Goal: Task Accomplishment & Management: Manage account settings

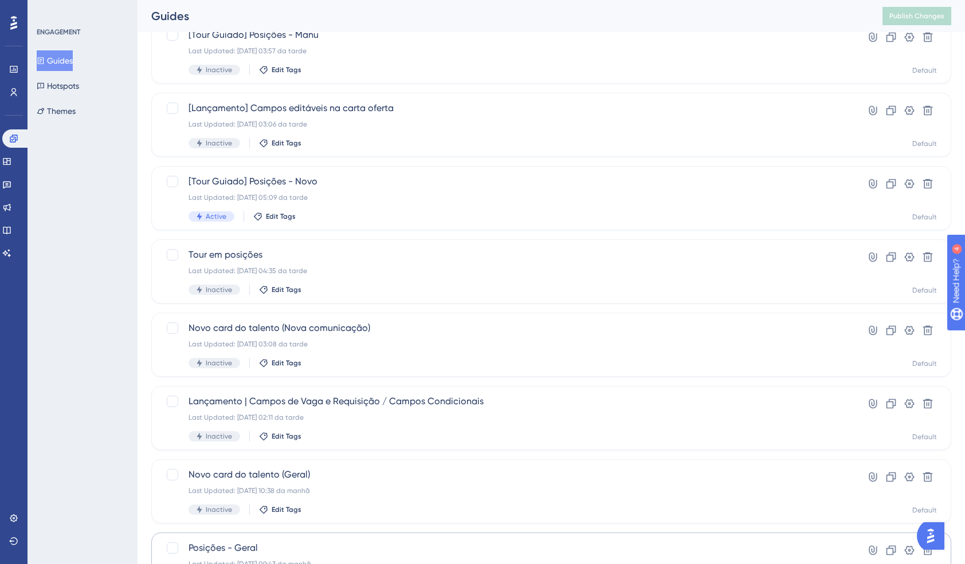
scroll to position [325, 0]
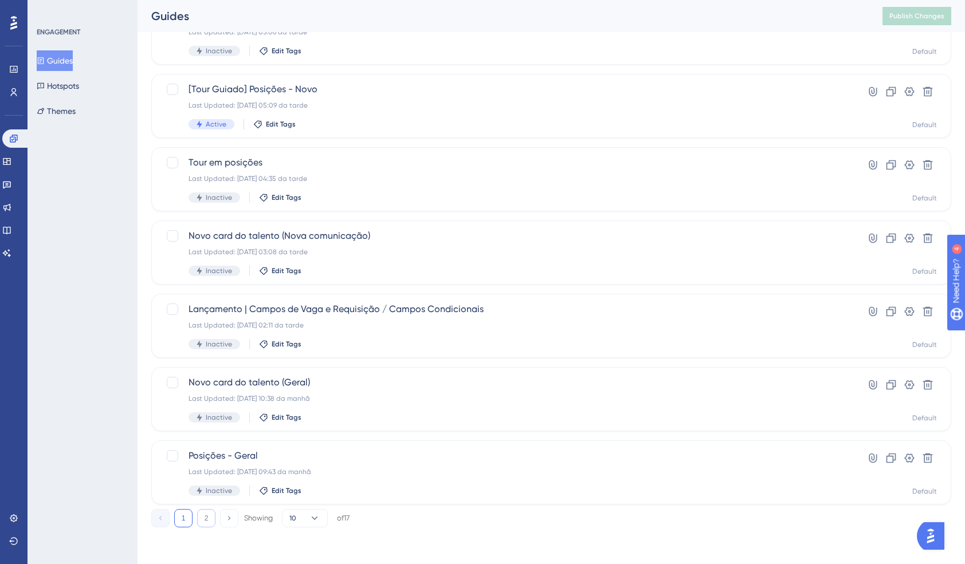
click at [209, 518] on button "2" at bounding box center [206, 518] width 18 height 18
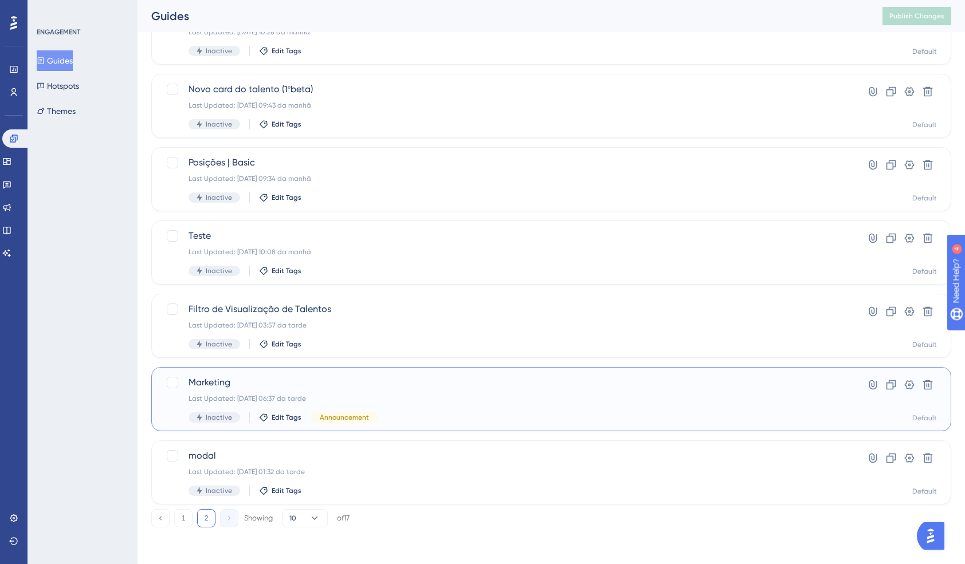
click at [350, 390] on div "Marketing Last Updated: [DATE] 06:37 da tarde Inactive Edit Tags Announcement" at bounding box center [506, 399] width 634 height 47
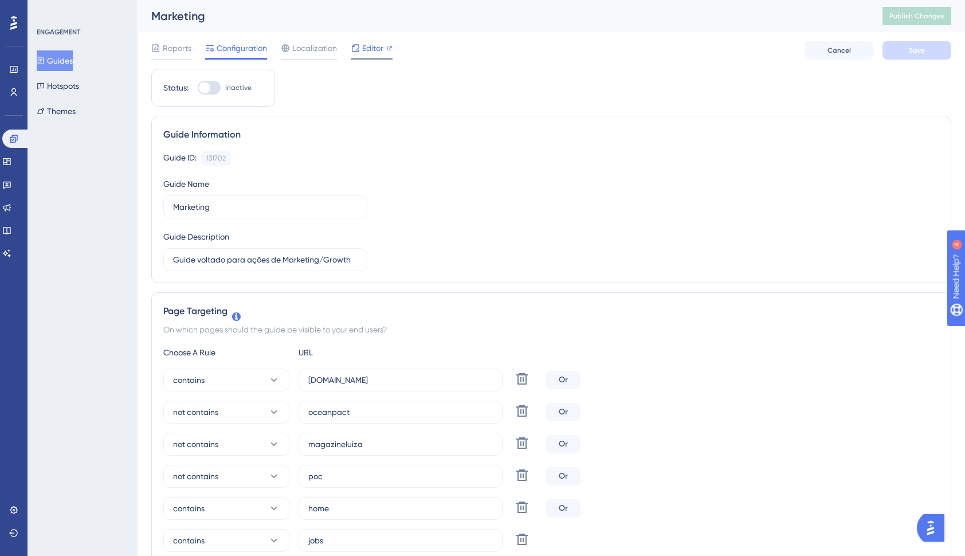
click at [371, 45] on span "Editor" at bounding box center [372, 48] width 21 height 14
click at [54, 104] on button "Themes" at bounding box center [56, 111] width 39 height 21
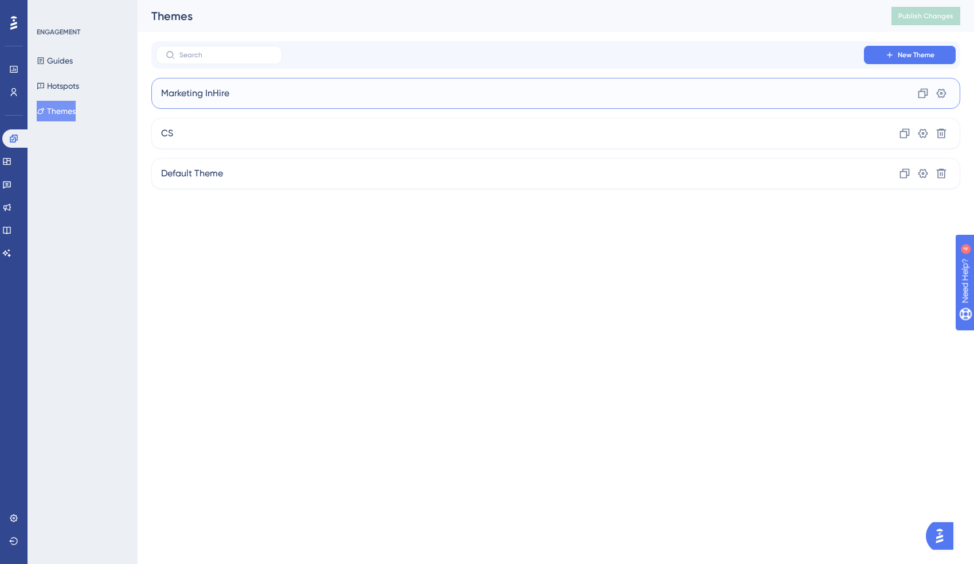
click at [324, 85] on div "Marketing InHire Clone Settings" at bounding box center [555, 93] width 809 height 31
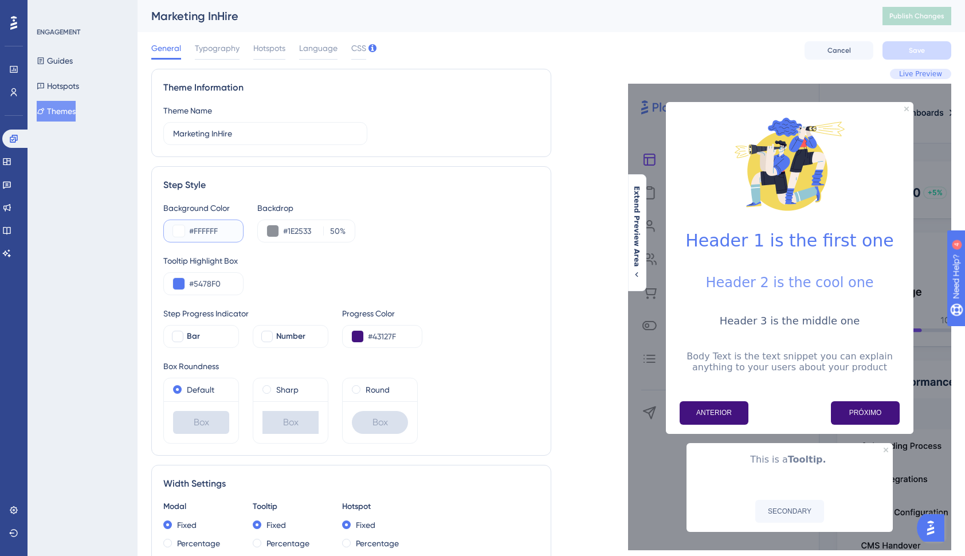
click at [181, 229] on button at bounding box center [178, 230] width 11 height 11
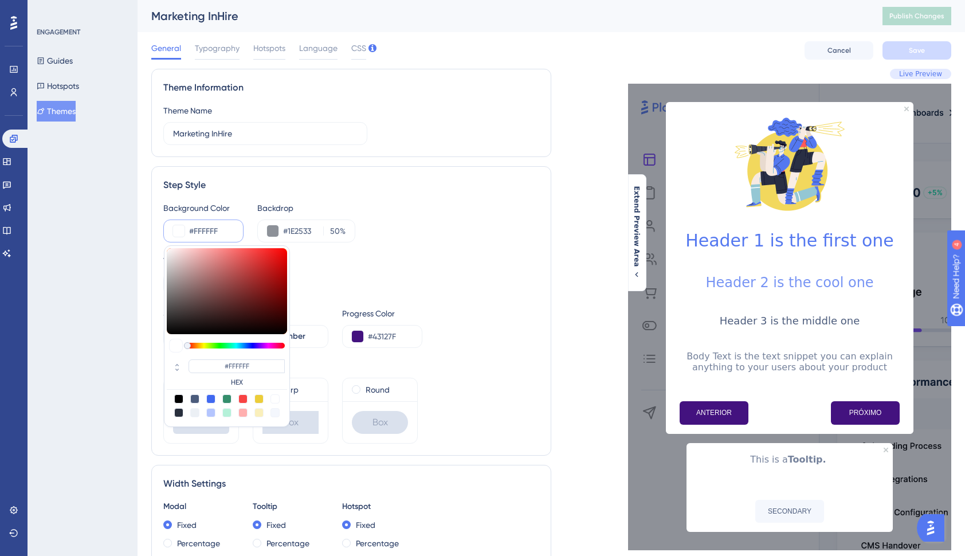
click at [180, 399] on div at bounding box center [178, 398] width 9 height 9
type input "#000000"
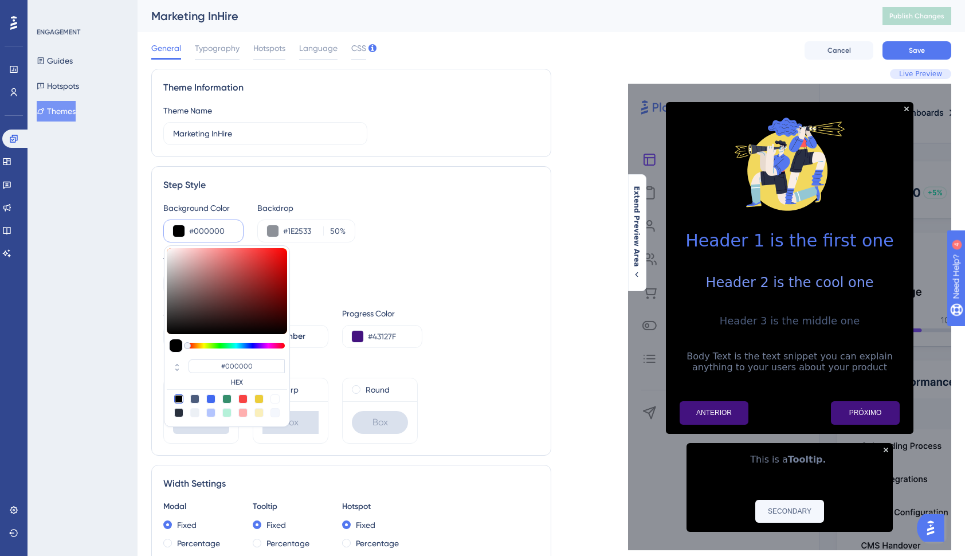
click at [450, 242] on div "Background Color #000000 #000000 HEX Backdrop #1E2533 50 % Tooltip Highlight Bo…" at bounding box center [351, 322] width 376 height 242
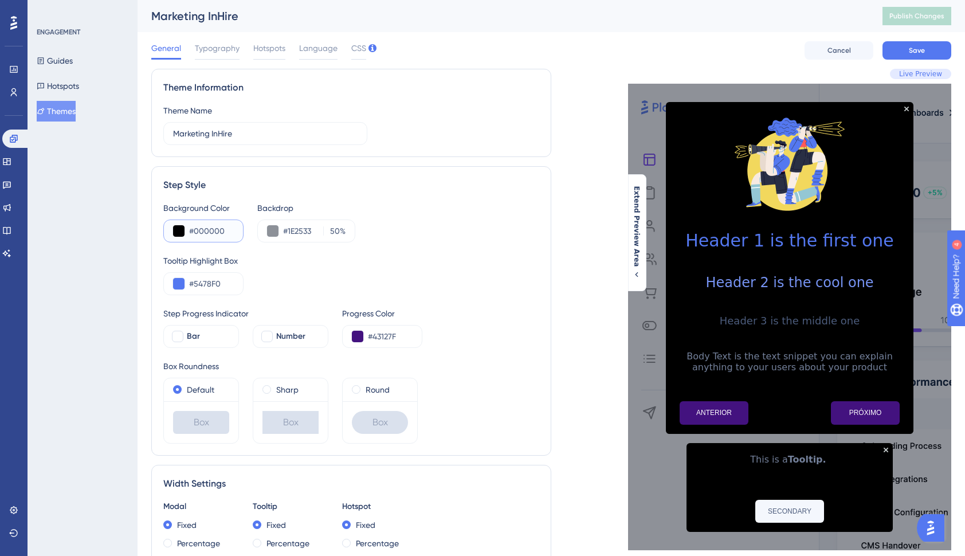
click at [175, 234] on button at bounding box center [178, 230] width 11 height 11
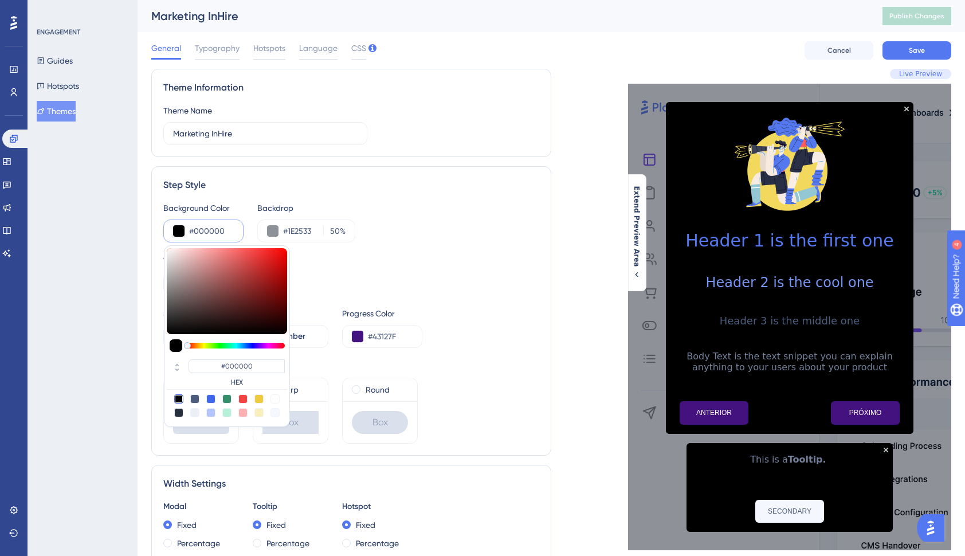
click at [428, 254] on div "Tooltip Highlight Box" at bounding box center [351, 261] width 376 height 14
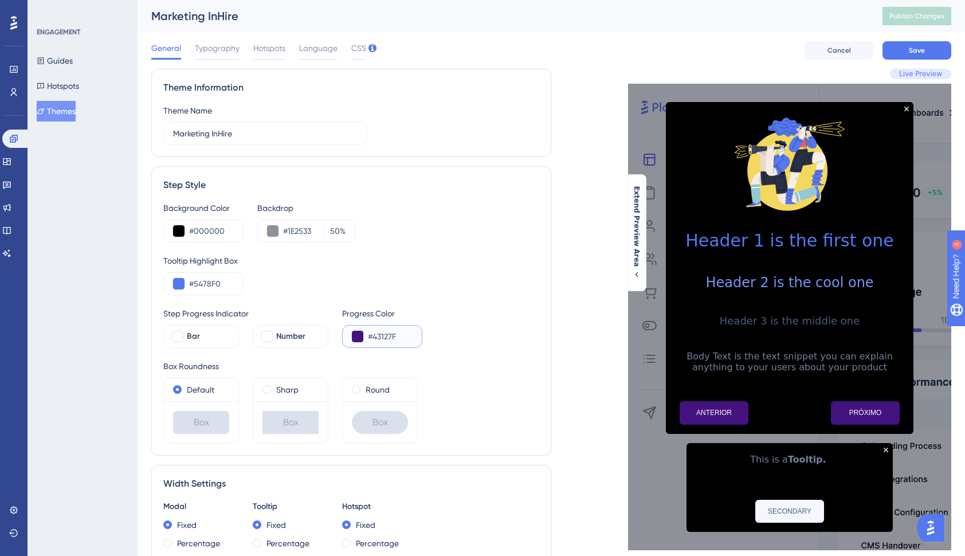
drag, startPoint x: 373, startPoint y: 337, endPoint x: 400, endPoint y: 339, distance: 27.0
click at [400, 339] on input "#43127F" at bounding box center [390, 337] width 45 height 14
paste input "FBC10"
click at [444, 362] on div "Box Roundness" at bounding box center [351, 366] width 376 height 14
click at [359, 338] on button at bounding box center [357, 336] width 11 height 11
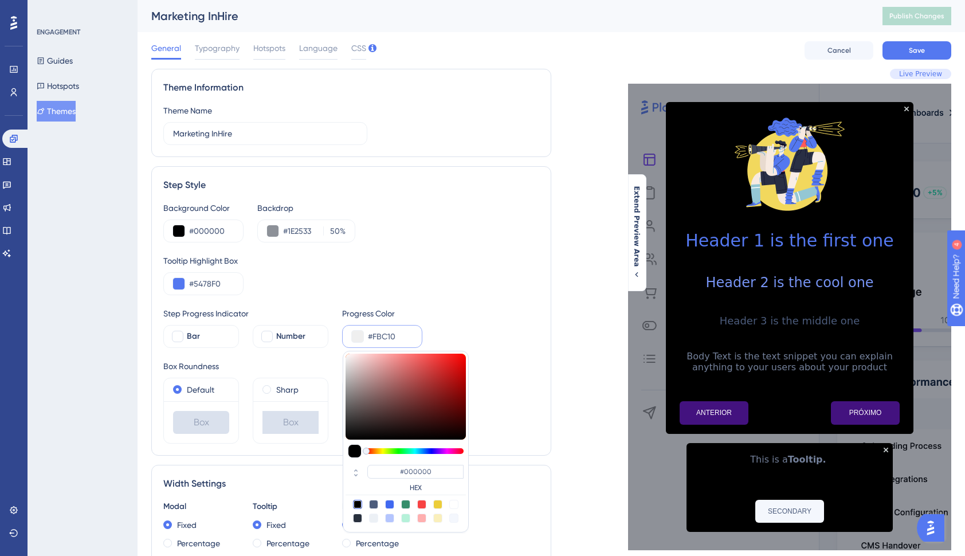
click at [401, 339] on input "#FBC10" at bounding box center [390, 337] width 45 height 14
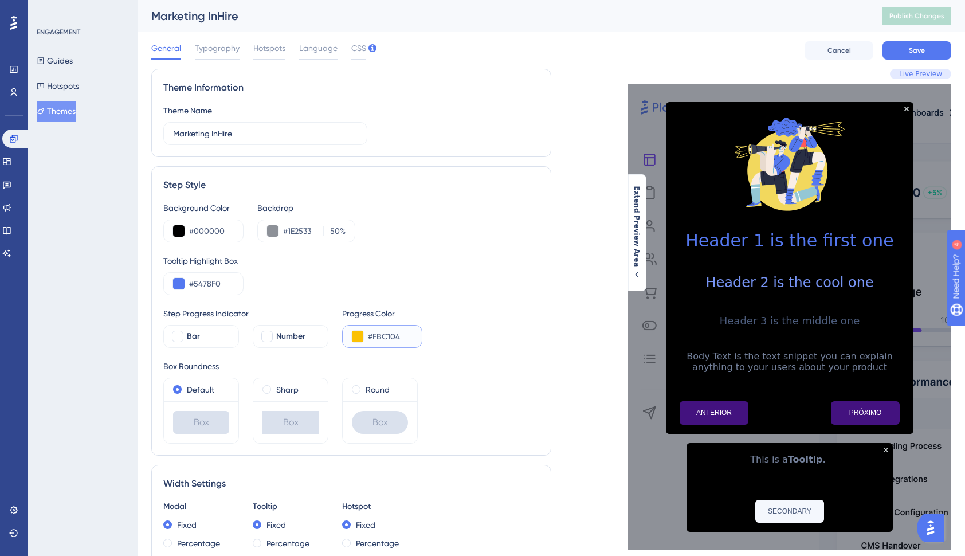
type input "#FBC104"
click at [517, 367] on div "Box Roundness" at bounding box center [351, 366] width 376 height 14
click at [458, 346] on div "Step Progress Indicator Bar Number Progress Color #FBC104" at bounding box center [351, 327] width 376 height 41
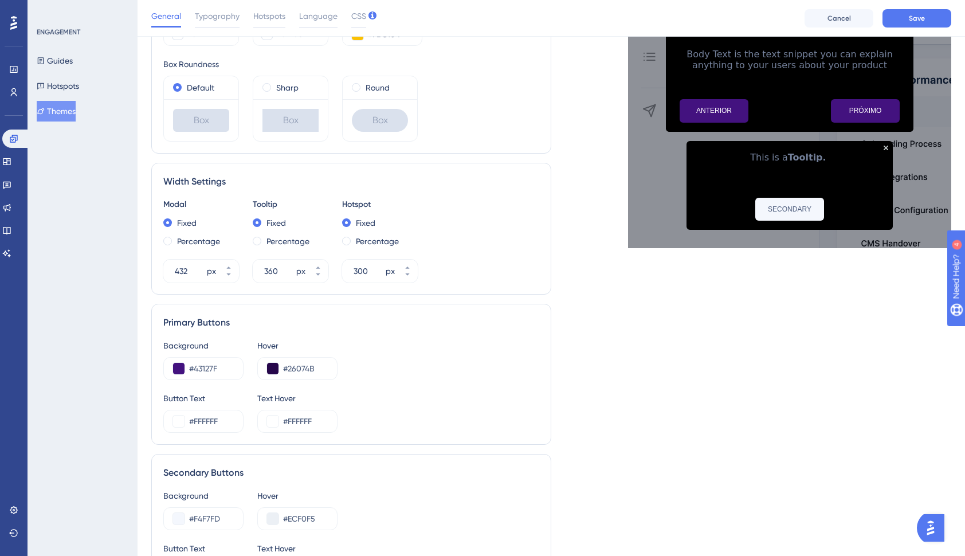
scroll to position [287, 0]
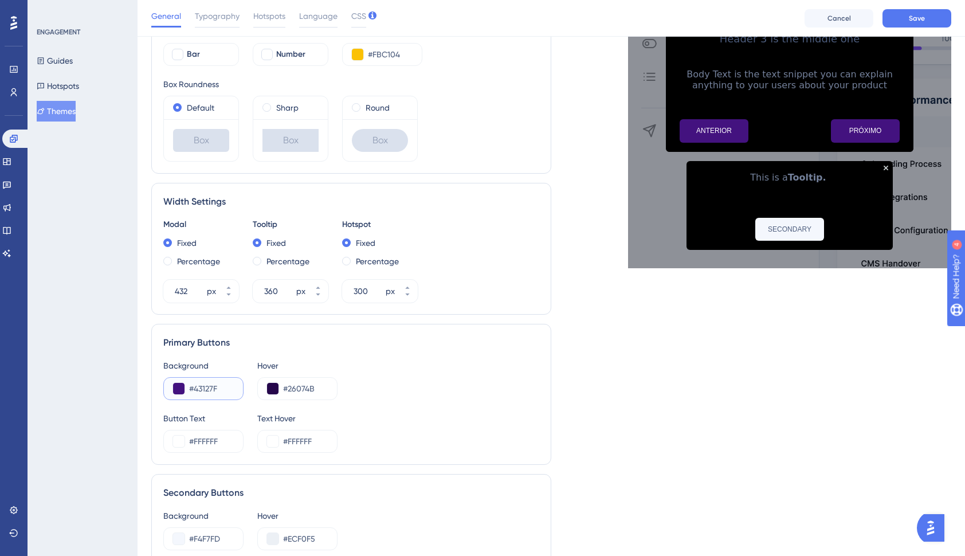
click at [195, 390] on input "#43127F" at bounding box center [211, 389] width 45 height 14
click at [201, 390] on input "#43127F" at bounding box center [211, 389] width 45 height 14
paste input "FBC104"
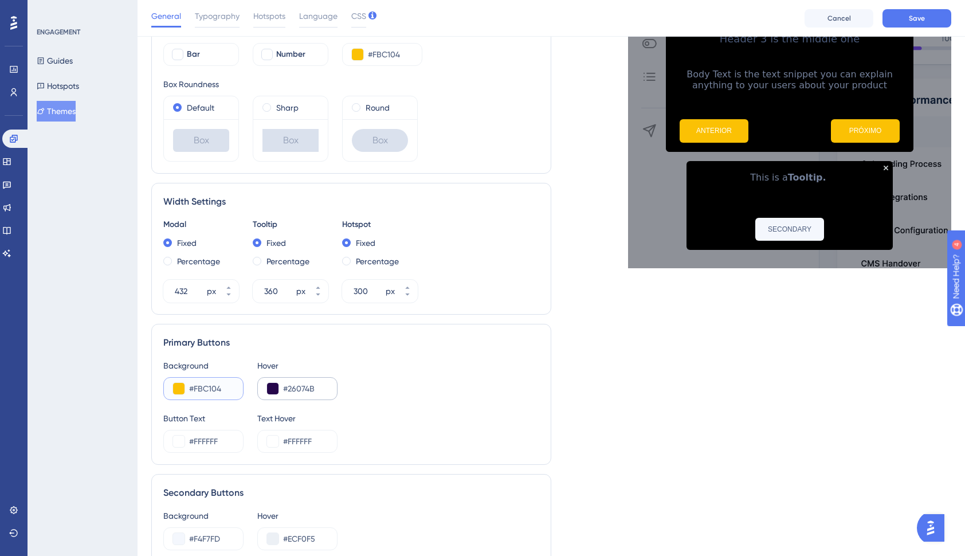
type input "#FBC104"
click at [295, 389] on input "#26074B" at bounding box center [305, 389] width 45 height 14
paste input "FBC104"
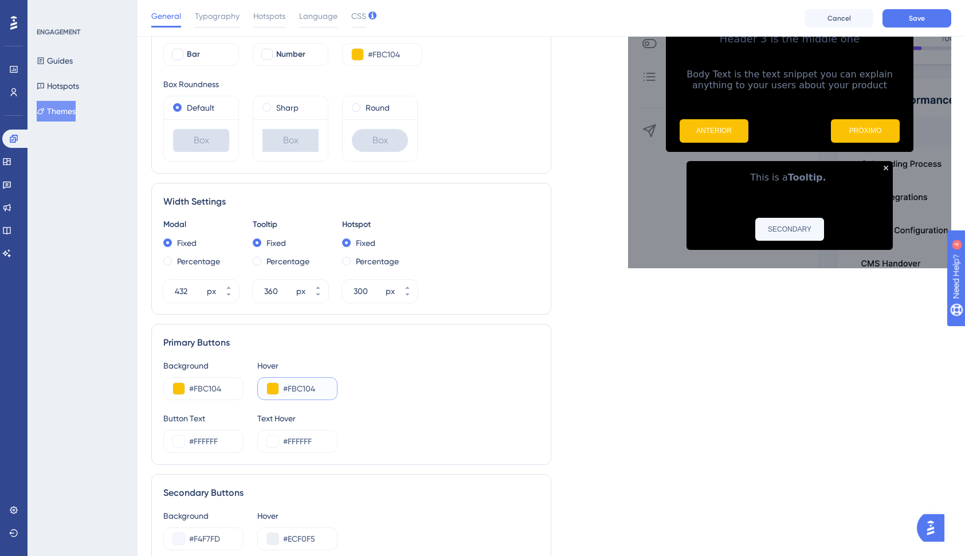
type input "#FBC104"
click at [378, 411] on div "Button Text #FFFFFF Text Hover #FFFFFF" at bounding box center [351, 431] width 376 height 41
click at [206, 444] on input "#FFFFFF" at bounding box center [211, 441] width 45 height 14
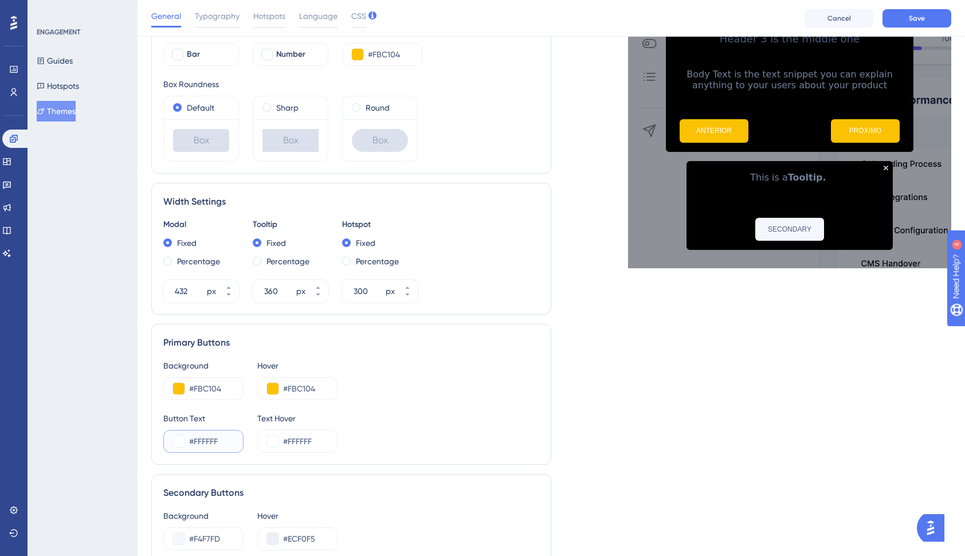
click at [179, 442] on button at bounding box center [178, 441] width 11 height 11
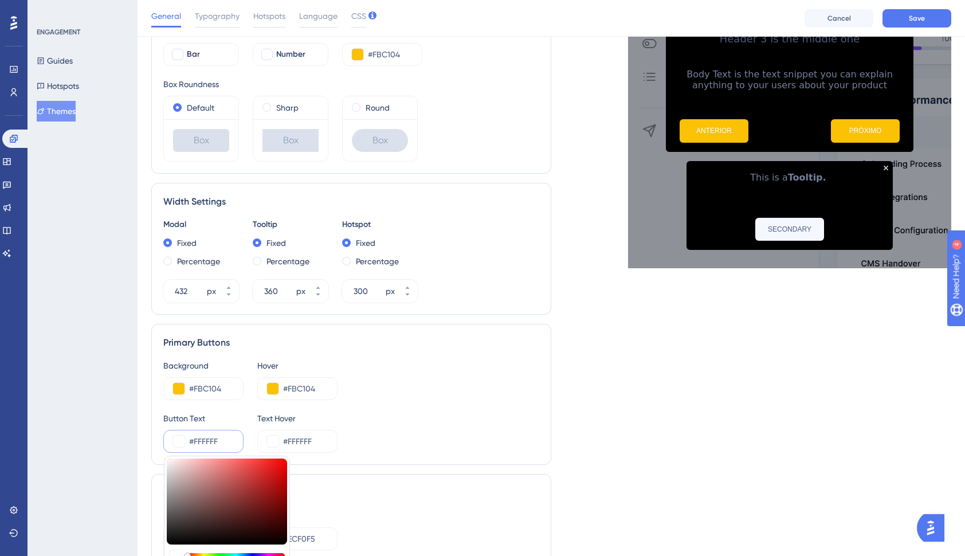
type input "#9c6262"
type input "#9C6262"
type input "#815b5b"
type input "#815B5B"
type input "#070606"
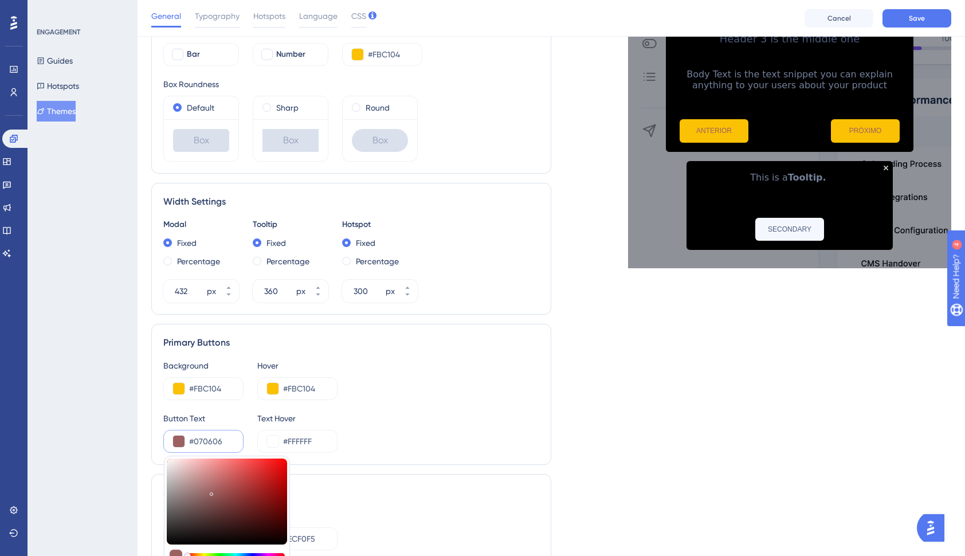
type input "#070606"
type input "#000000"
drag, startPoint x: 211, startPoint y: 493, endPoint x: 167, endPoint y: 554, distance: 75.5
click at [167, 554] on div "#000000 HEX" at bounding box center [227, 547] width 126 height 182
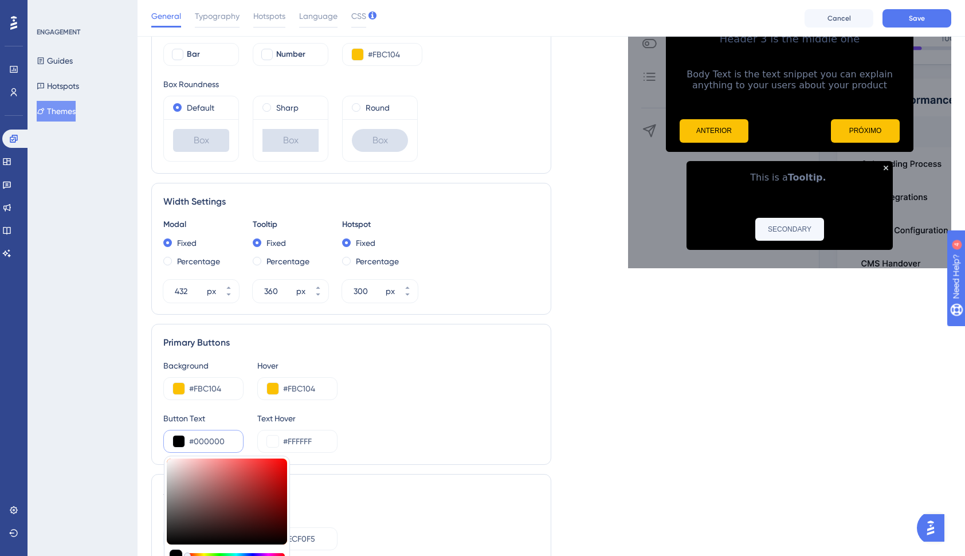
click at [417, 434] on div "Button Text #000000 #000000 HEX Text Hover #FFFFFF" at bounding box center [351, 431] width 376 height 41
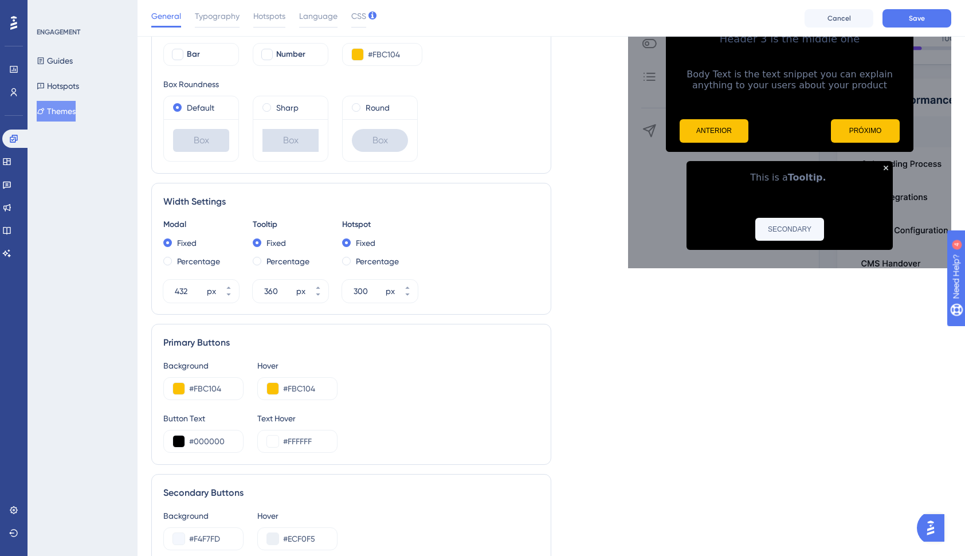
click at [513, 430] on div "Button Text #000000 Text Hover #FFFFFF" at bounding box center [351, 431] width 376 height 41
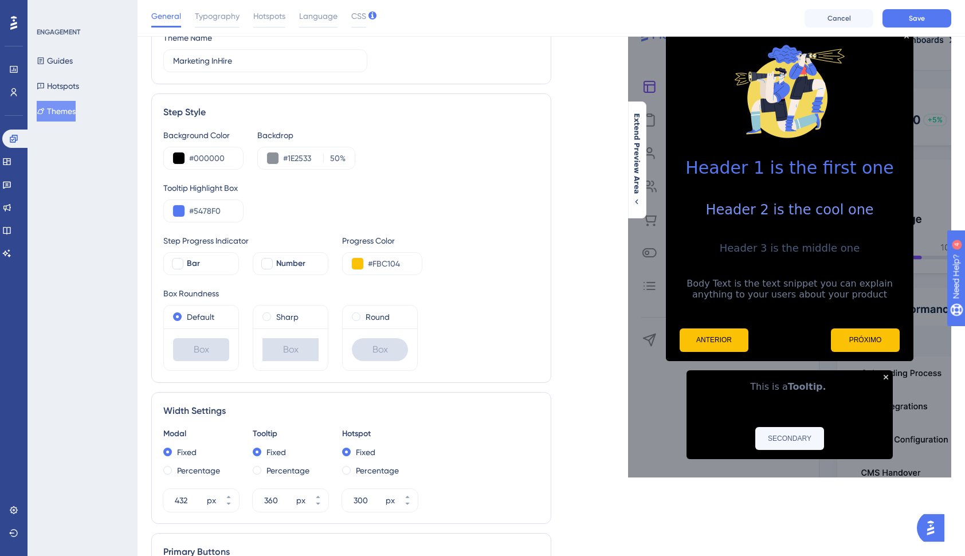
scroll to position [57, 0]
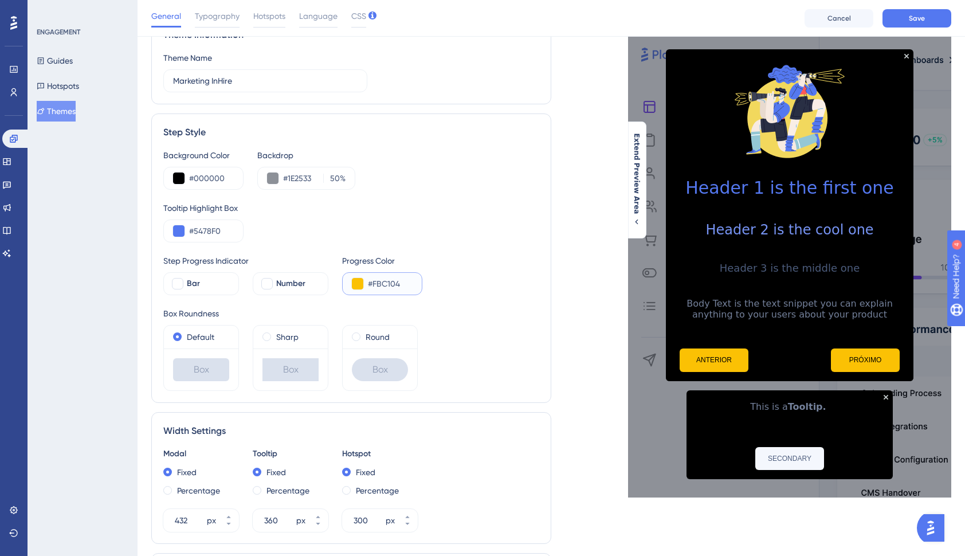
click at [373, 283] on input "#FBC104" at bounding box center [390, 284] width 45 height 14
click at [202, 234] on input "#5478F0" at bounding box center [211, 231] width 45 height 14
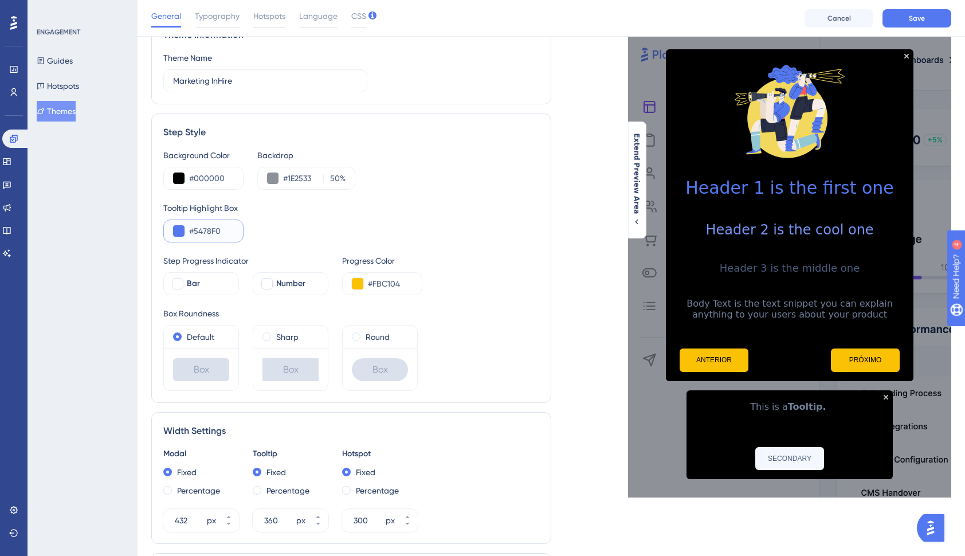
click at [202, 234] on input "#5478F0" at bounding box center [211, 231] width 45 height 14
paste input "FBC104"
type input "#FBC104"
click at [347, 221] on div "Tooltip Highlight Box #FBC104" at bounding box center [351, 221] width 376 height 41
click at [512, 258] on div "Step Progress Indicator Bar Number Progress Color #FBC104" at bounding box center [351, 274] width 376 height 41
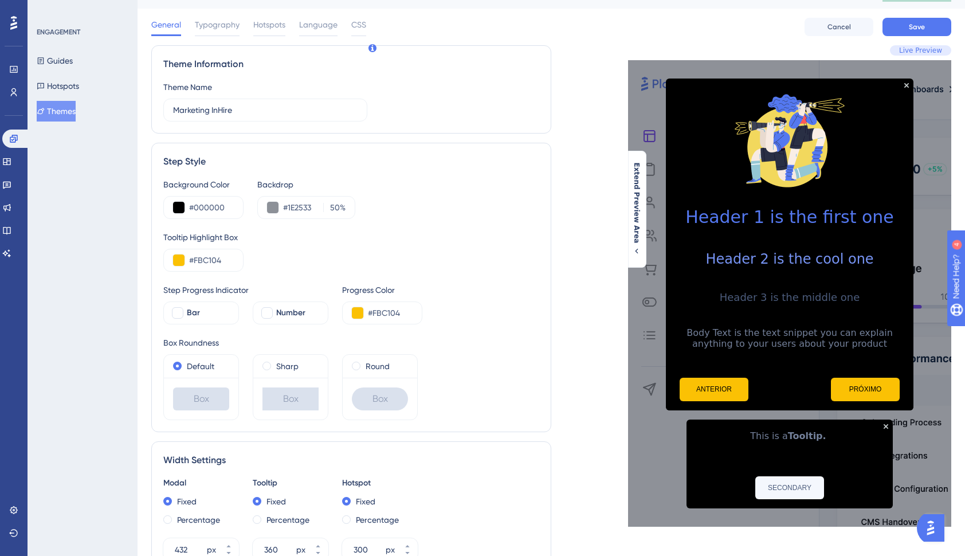
scroll to position [0, 0]
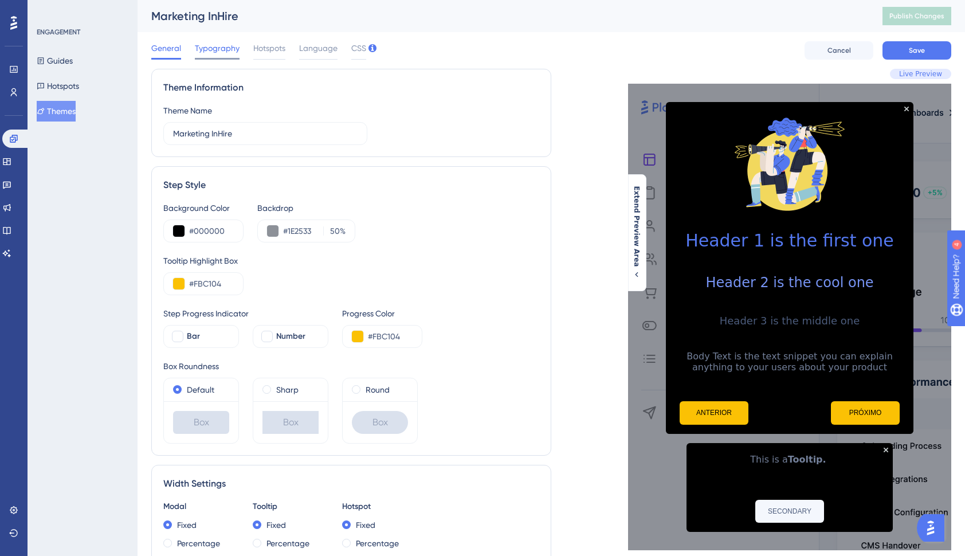
click at [215, 52] on span "Typography" at bounding box center [217, 48] width 45 height 14
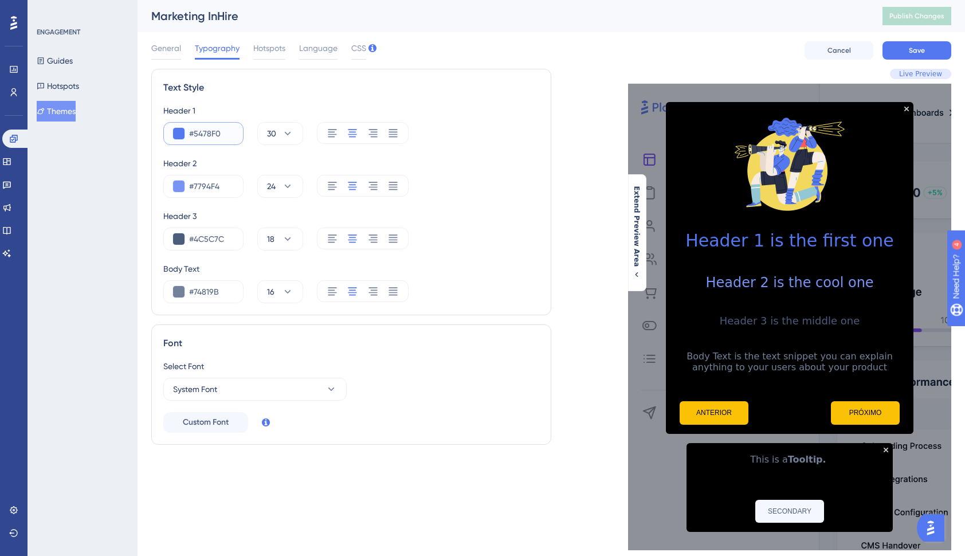
click at [217, 132] on input "#5478F0" at bounding box center [211, 134] width 45 height 14
paste input "FBC104"
type input "#FBC104"
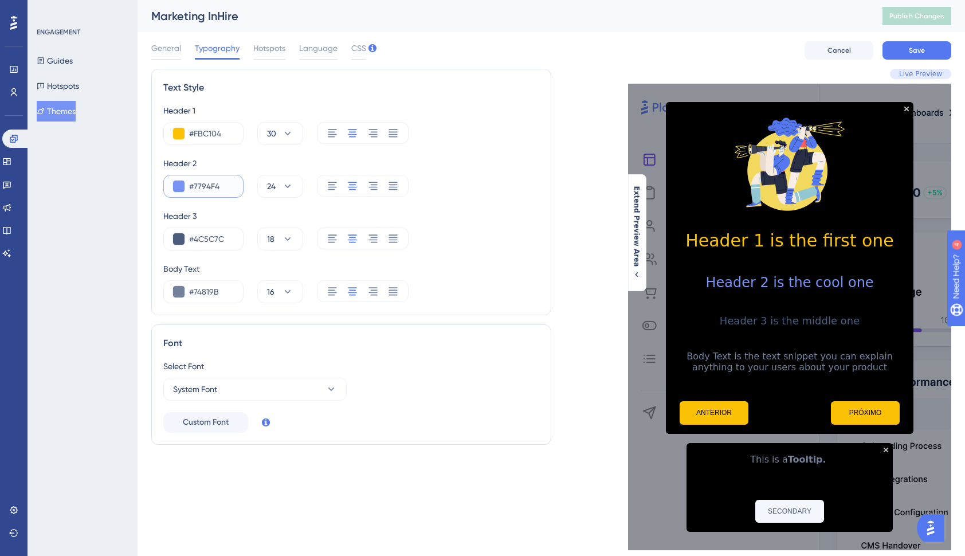
click at [202, 187] on input "#7794F4" at bounding box center [211, 186] width 45 height 14
paste input "FBC10"
type input "#FBC104"
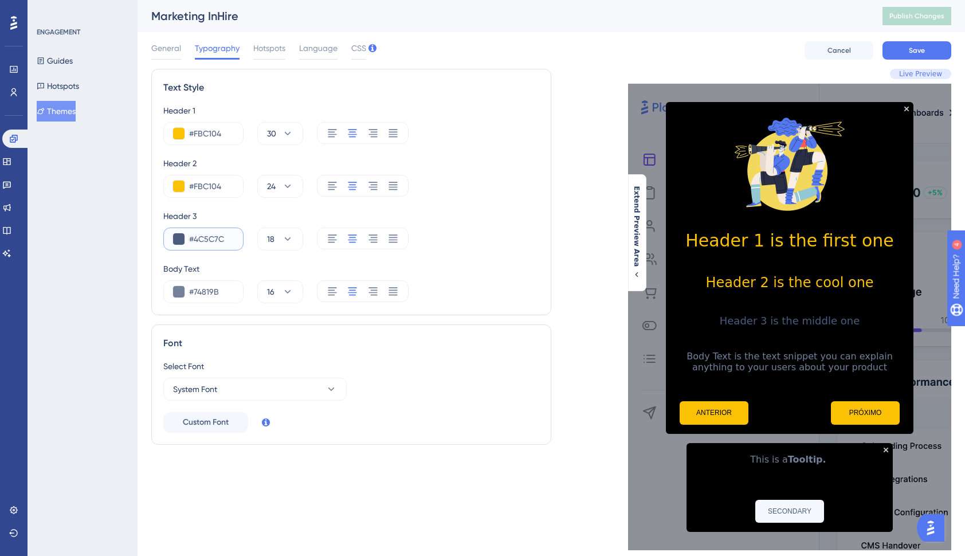
click at [217, 238] on input "#4C5C7C" at bounding box center [211, 239] width 45 height 14
paste input "FBC104"
type input "#FBC104"
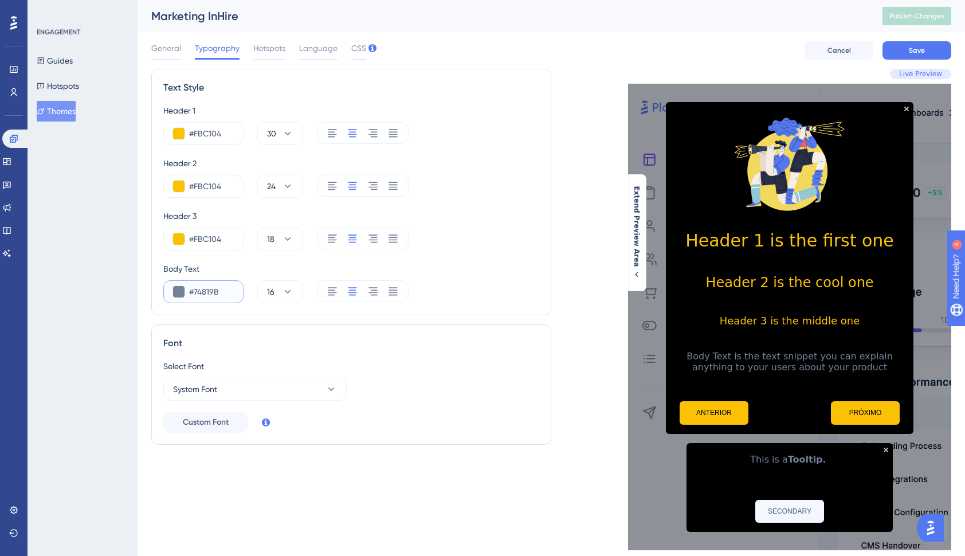
click at [214, 293] on input "#74819B" at bounding box center [211, 292] width 45 height 14
paste input "FBC104"
click at [175, 296] on button at bounding box center [178, 291] width 11 height 11
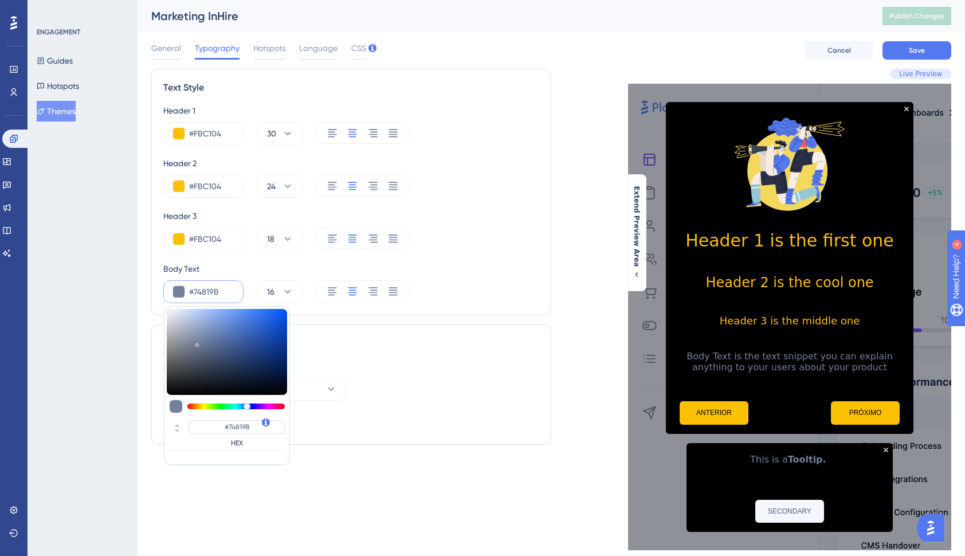
type input "#5b6a88"
type input "#5B6A88"
type input "#57637a"
type input "#57637A"
type input "#41454d"
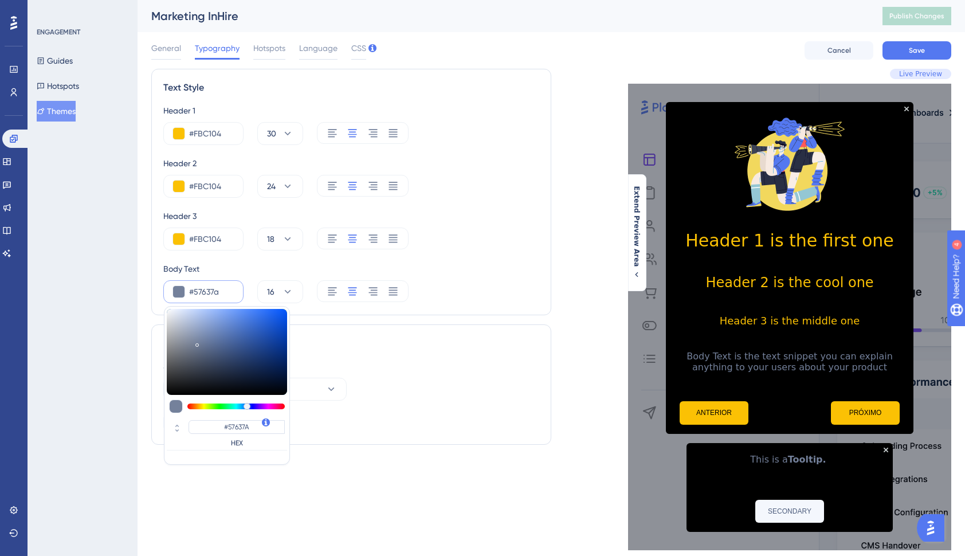
type input "#41454D"
type input "#2c2e33"
type input "#2C2E33"
type input "#1c1d20"
type input "#1C1D20"
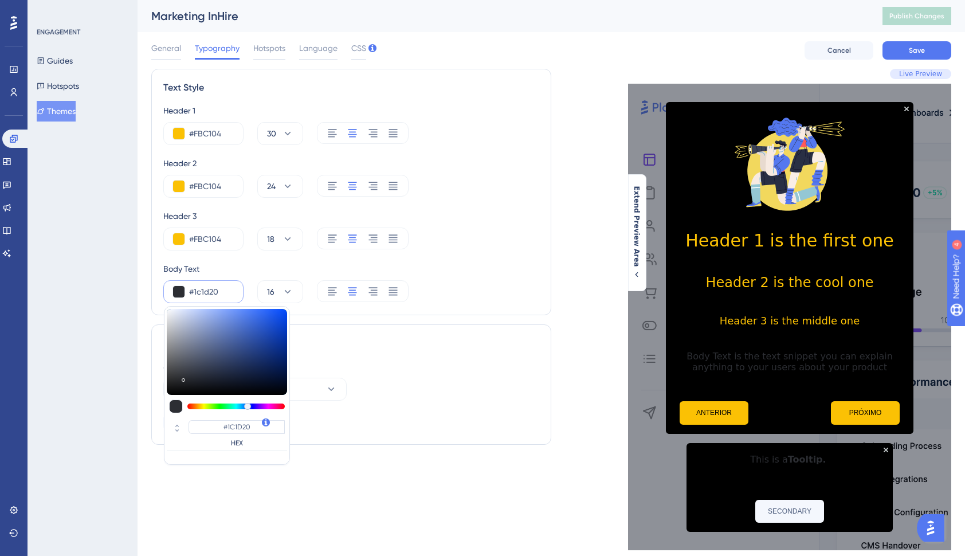
type input "#111214"
type input "#0a0c0f"
type input "#0A0C0F"
type input "#07080c"
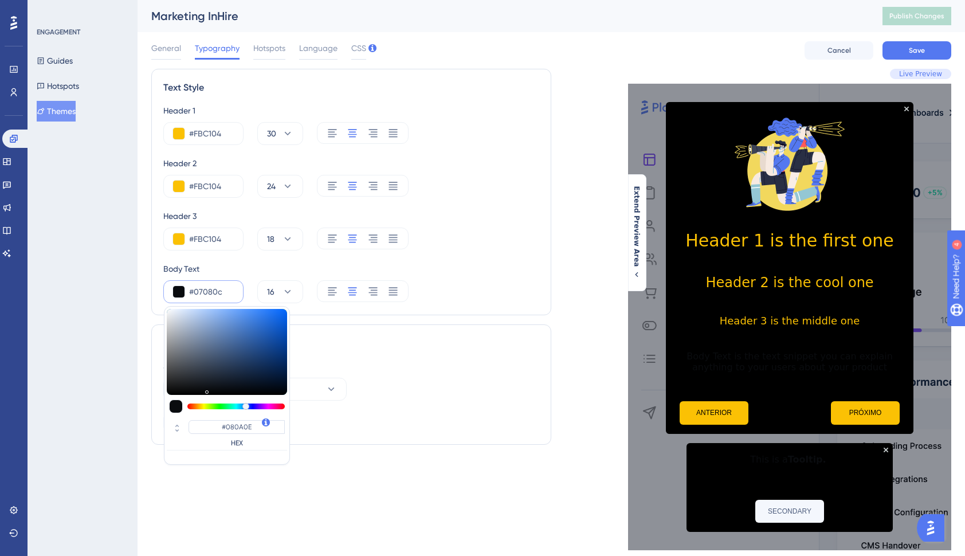
type input "#07080C"
type input "#05060a"
type input "#05060A"
type input "#05060c"
type input "#05060C"
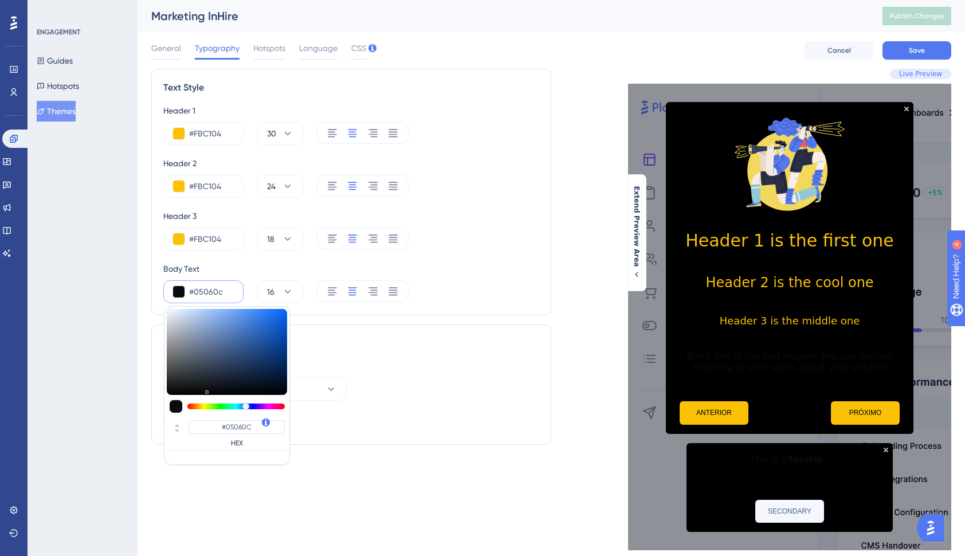
type input "#060711"
type input "#060713"
type input "#050611"
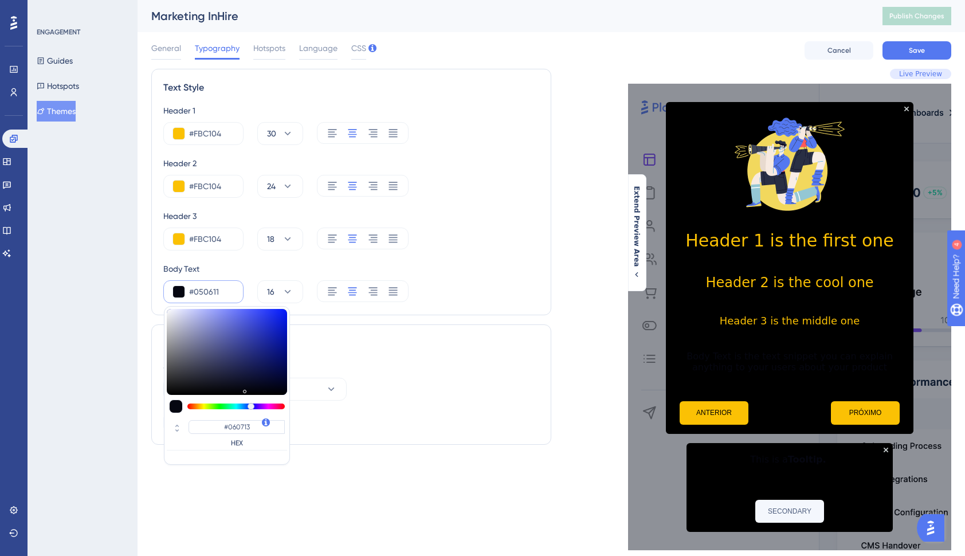
type input "#050611"
type input "#020203"
type input "#000000"
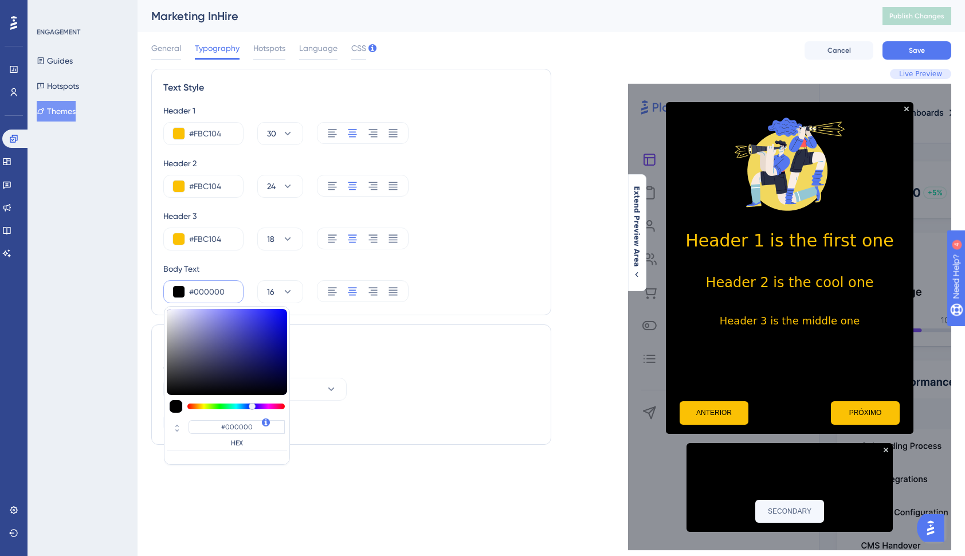
type input "#020202"
type input "#050505"
drag, startPoint x: 207, startPoint y: 349, endPoint x: 139, endPoint y: 391, distance: 80.3
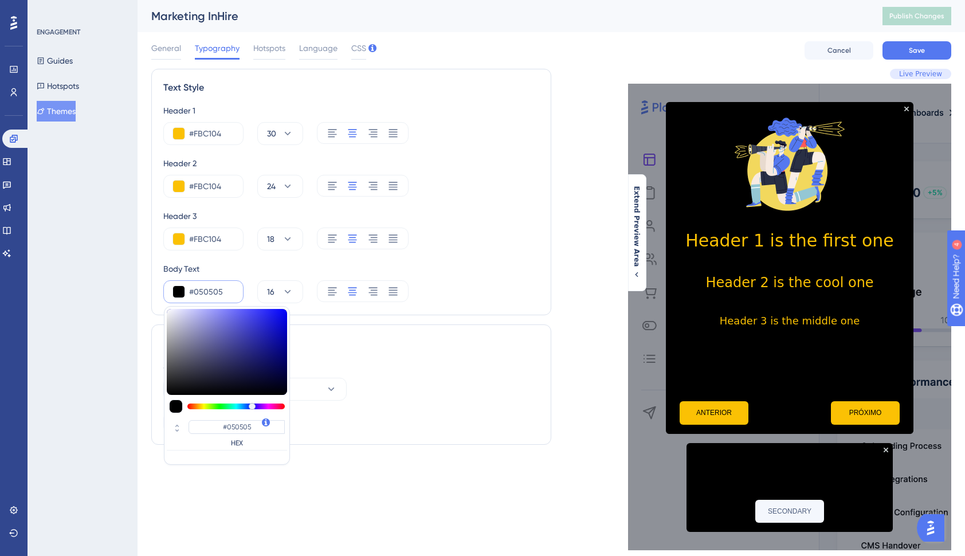
click at [138, 393] on div "Performance Users Engagement Widgets Feedback Product Updates Knowledge Base AI…" at bounding box center [552, 284] width 828 height 568
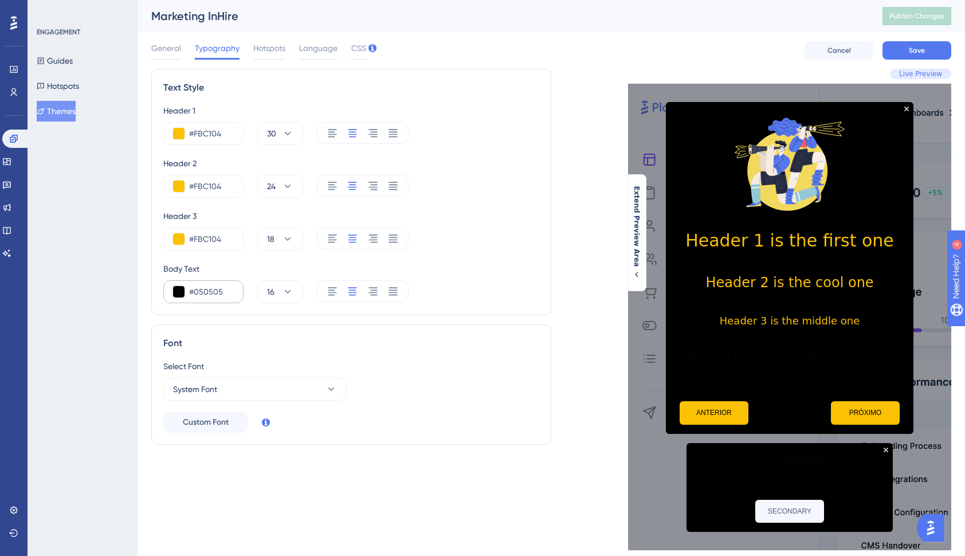
click at [189, 290] on div "#050505" at bounding box center [203, 291] width 80 height 23
click at [182, 293] on button at bounding box center [178, 291] width 11 height 11
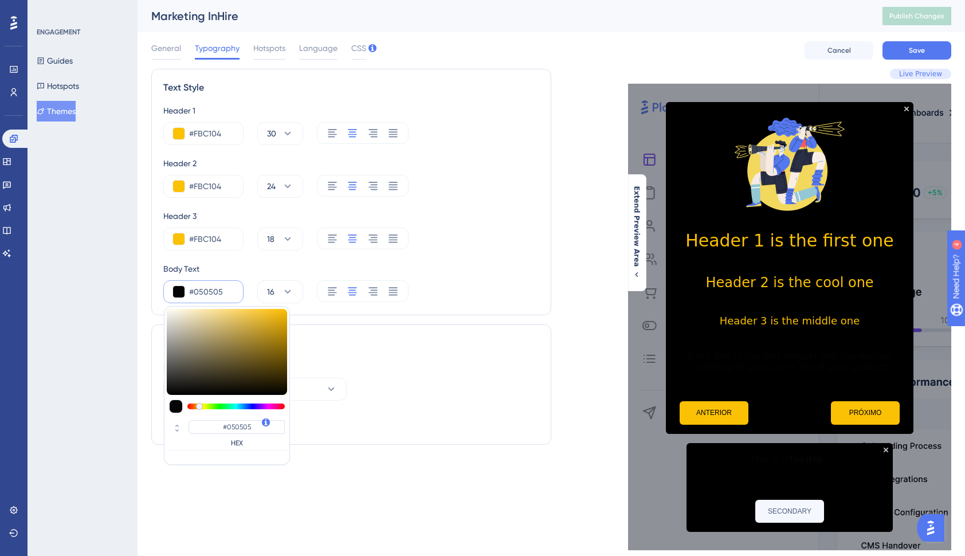
drag, startPoint x: 189, startPoint y: 406, endPoint x: 215, endPoint y: 407, distance: 26.4
click at [203, 407] on div at bounding box center [199, 406] width 7 height 7
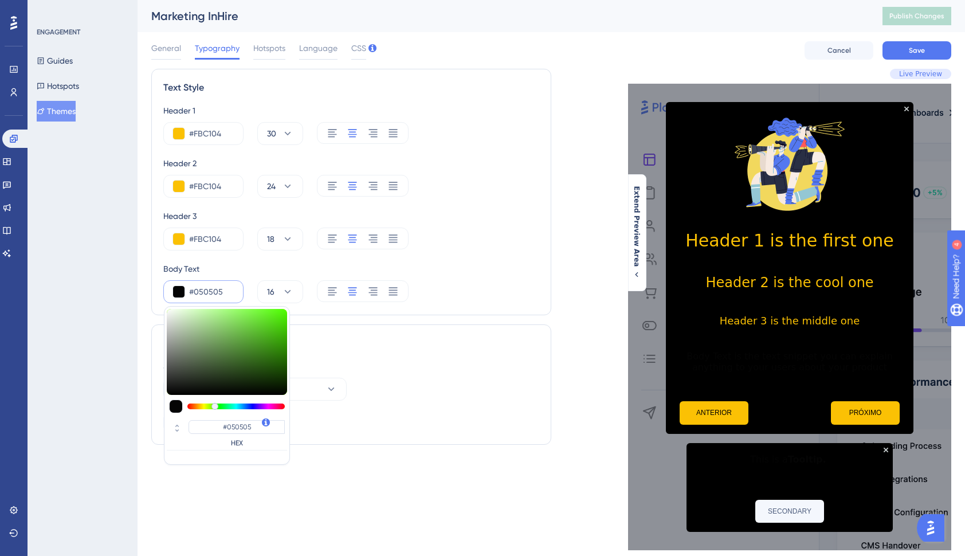
type input "#5a724f"
type input "#5A724F"
type input "#5d7552"
type input "#5D7552"
type input "#6b8361"
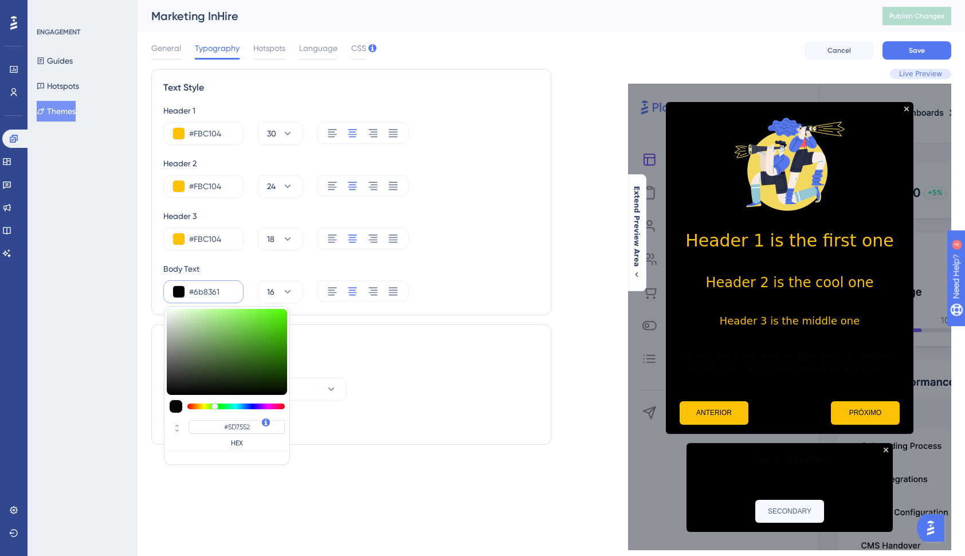
type input "#6B8361"
type input "#b4c5ad"
type input "#B4C5AD"
type input "#edf5ea"
type input "#EDF5EA"
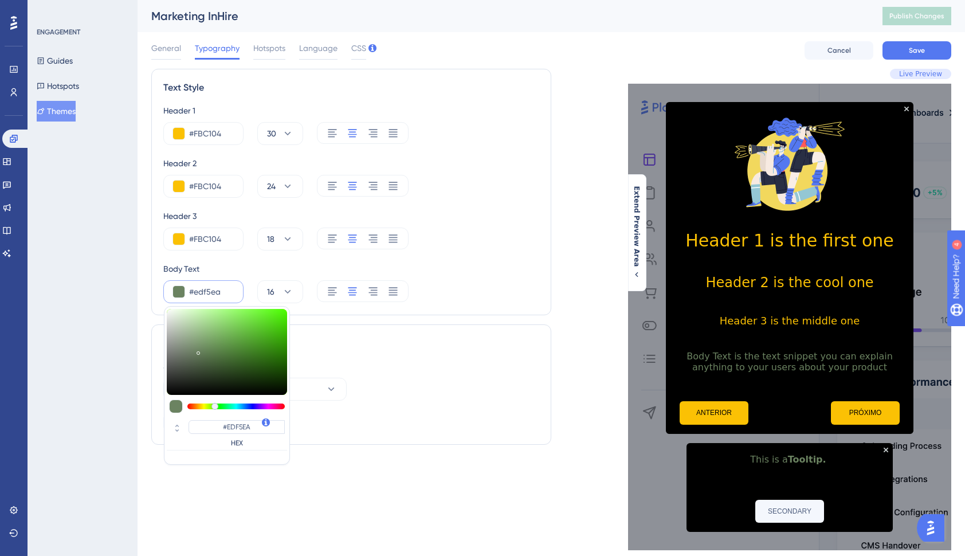
type input "#fbfffa"
type input "#FBFFFA"
type input "#ffffff"
type input "#FFFFFF"
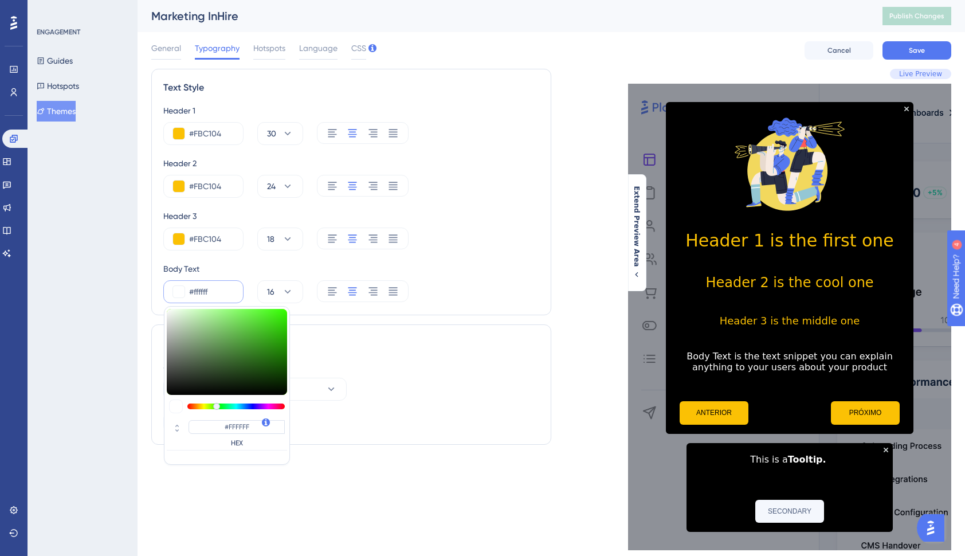
drag, startPoint x: 203, startPoint y: 355, endPoint x: 160, endPoint y: 297, distance: 72.1
click at [160, 297] on div "Text Style Header 1 #FBC104 30 Header 2 #FBC104 24 Header 3 #FBC104 18 Body Tex…" at bounding box center [351, 192] width 400 height 246
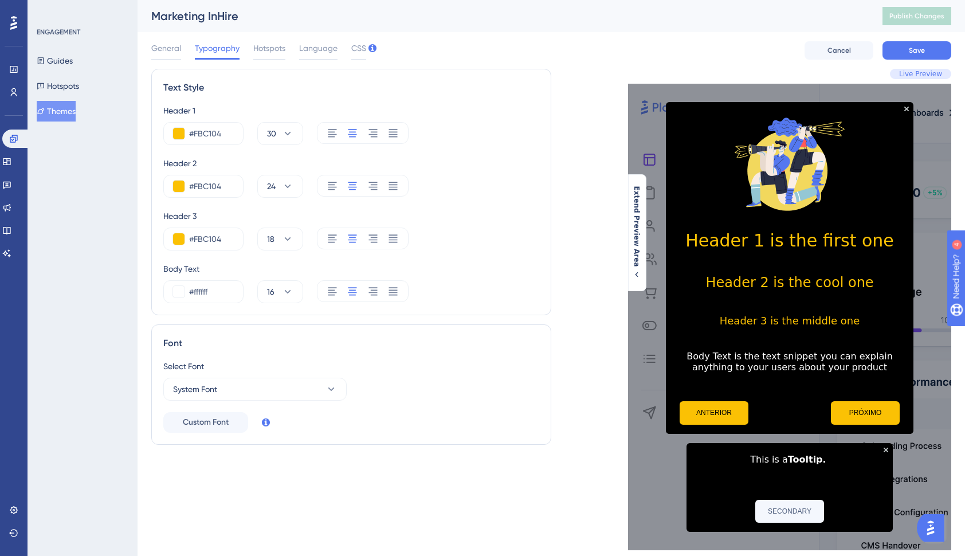
click at [460, 248] on div "#FBC104 18" at bounding box center [351, 239] width 376 height 23
click at [172, 55] on div "General" at bounding box center [166, 50] width 30 height 18
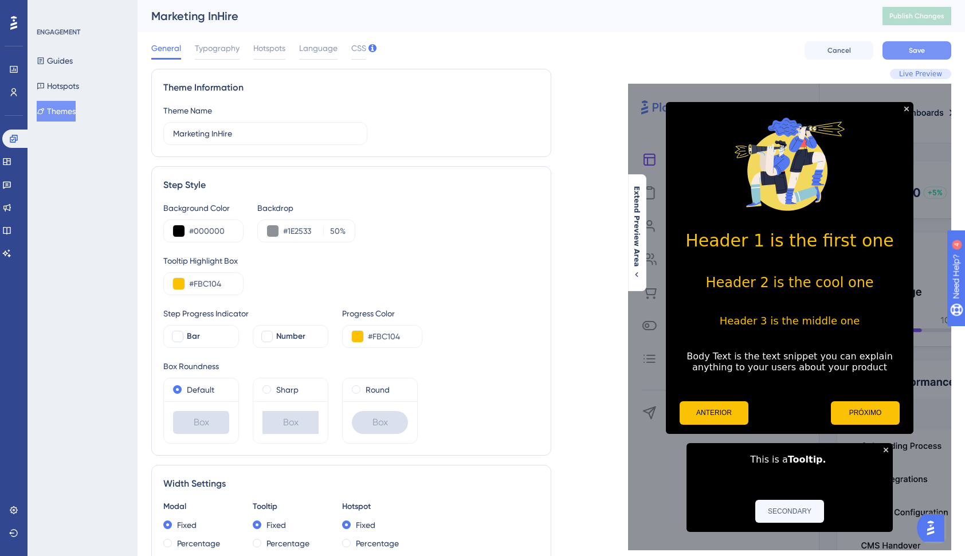
click at [895, 47] on button "Save" at bounding box center [917, 50] width 69 height 18
click at [65, 61] on button "Guides" at bounding box center [55, 60] width 36 height 21
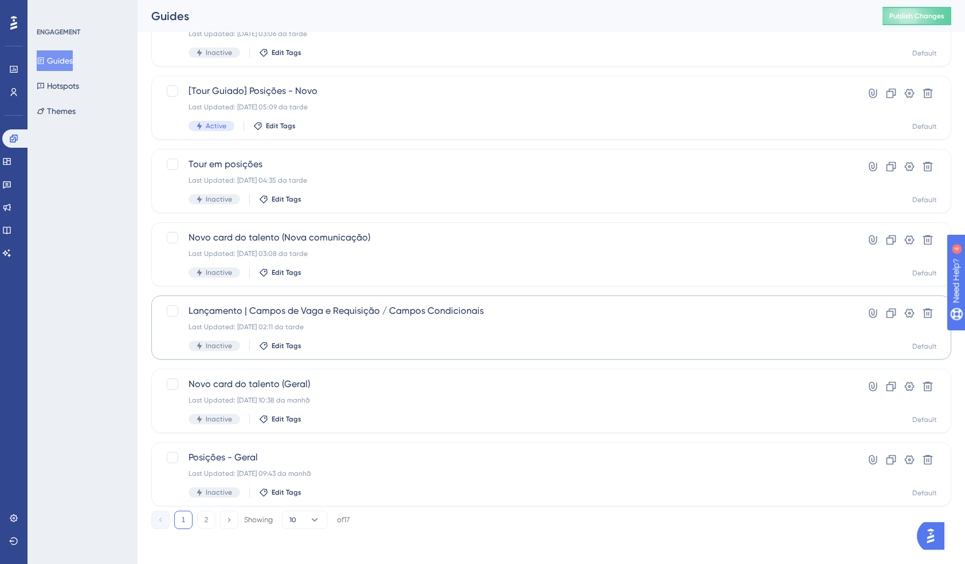
scroll to position [325, 0]
click at [215, 520] on button "2" at bounding box center [206, 518] width 18 height 18
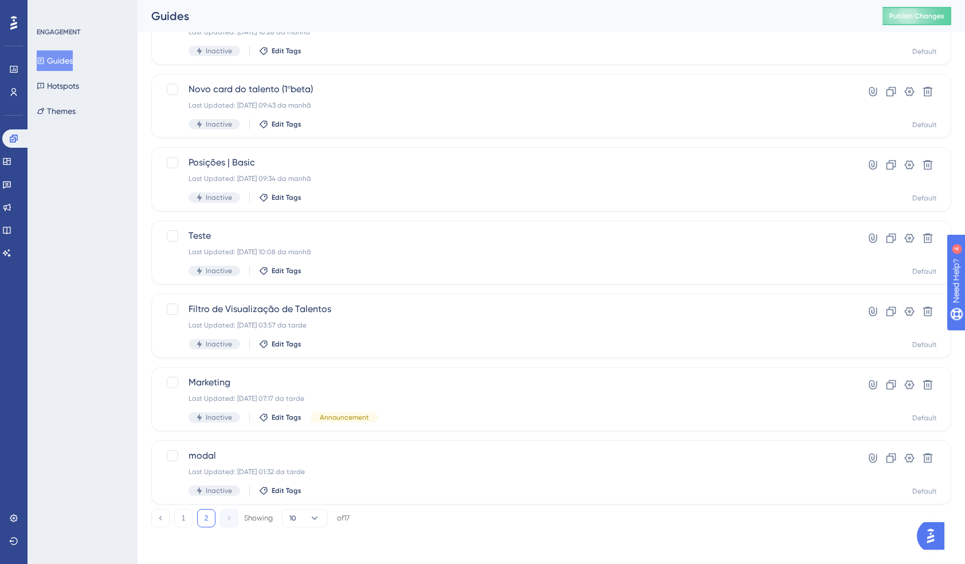
scroll to position [105, 0]
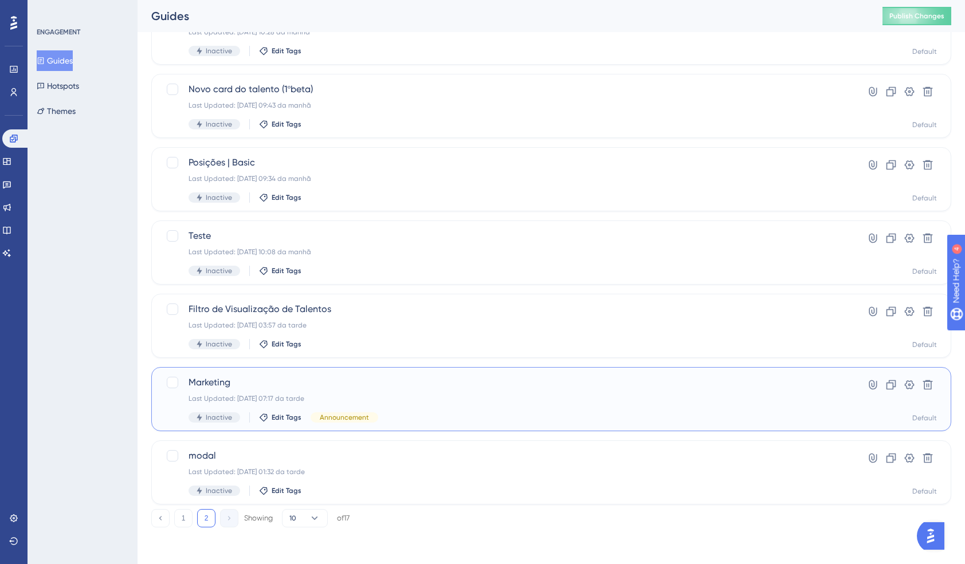
click at [744, 394] on div "Last Updated: [DATE] 07:17 da tarde" at bounding box center [506, 398] width 634 height 9
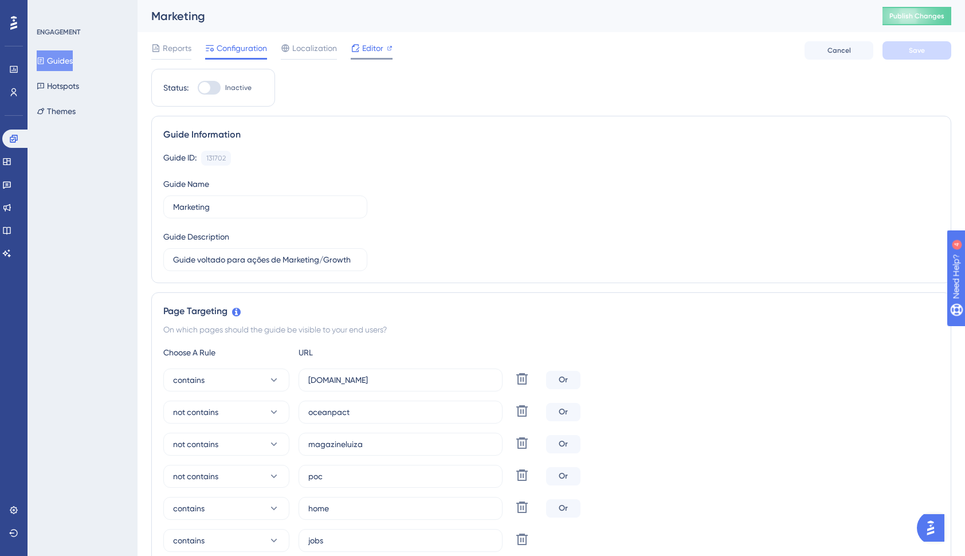
click at [376, 51] on span "Editor" at bounding box center [372, 48] width 21 height 14
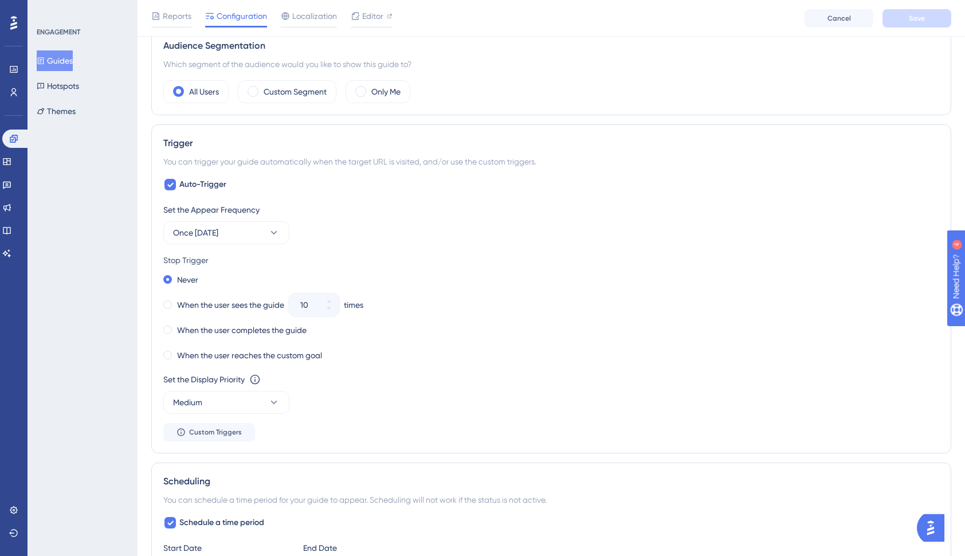
scroll to position [630, 0]
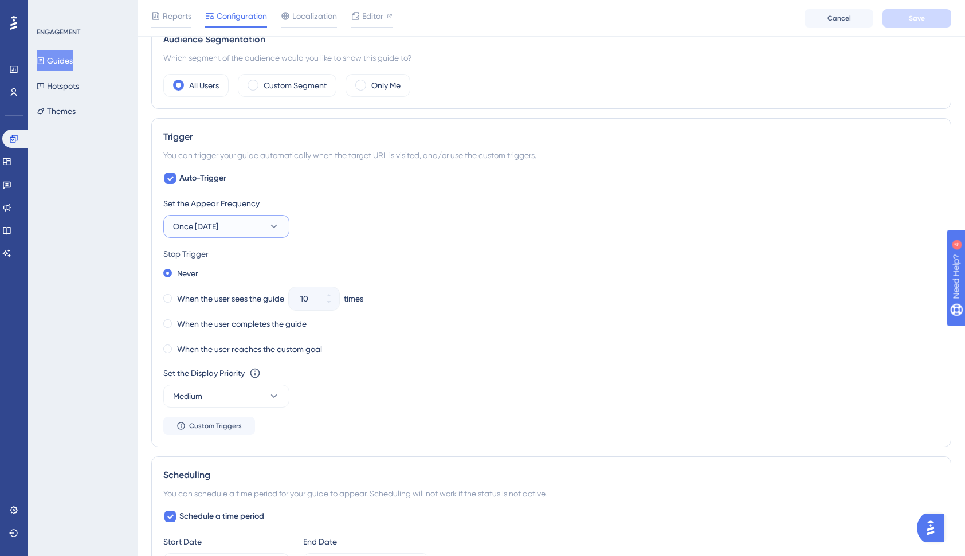
click at [272, 232] on icon at bounding box center [273, 226] width 11 height 11
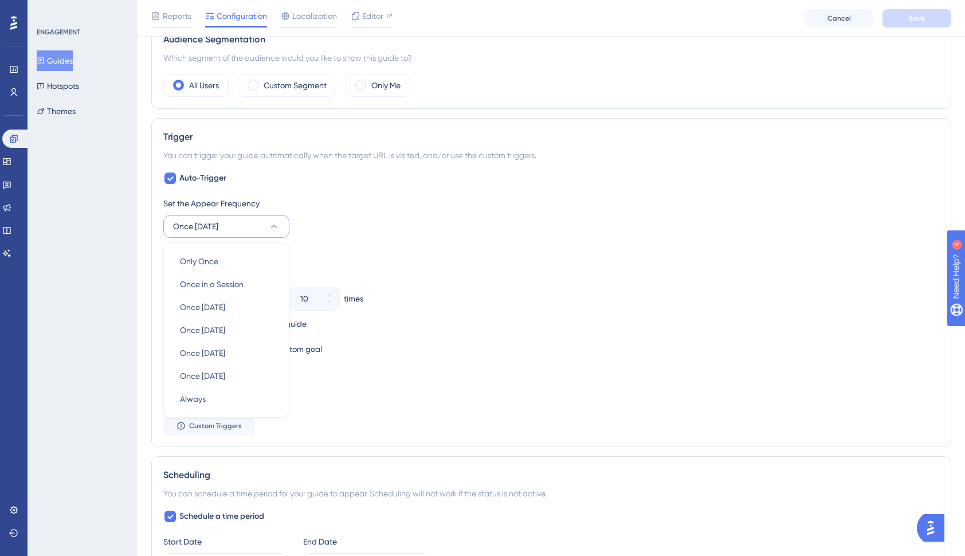
scroll to position [683, 0]
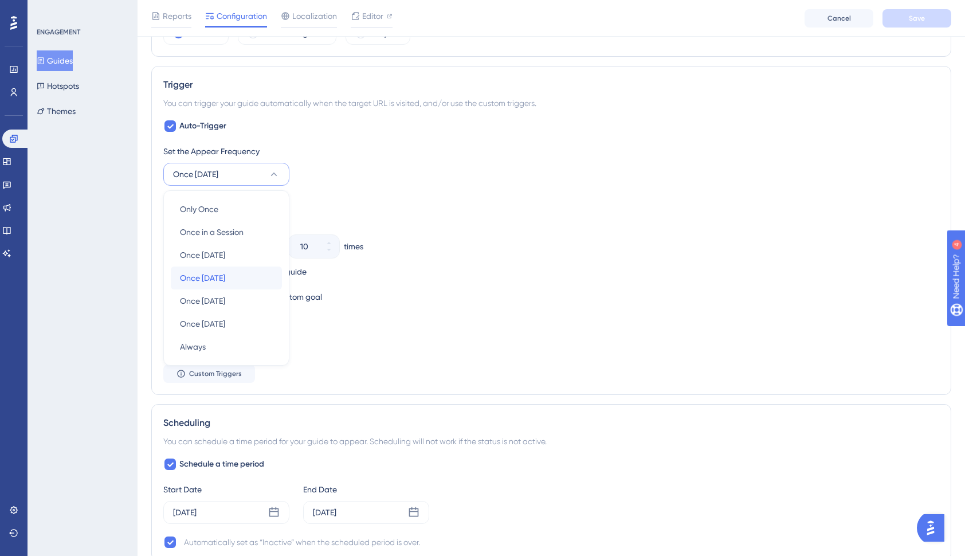
click at [225, 275] on span "Once [DATE]" at bounding box center [202, 278] width 45 height 14
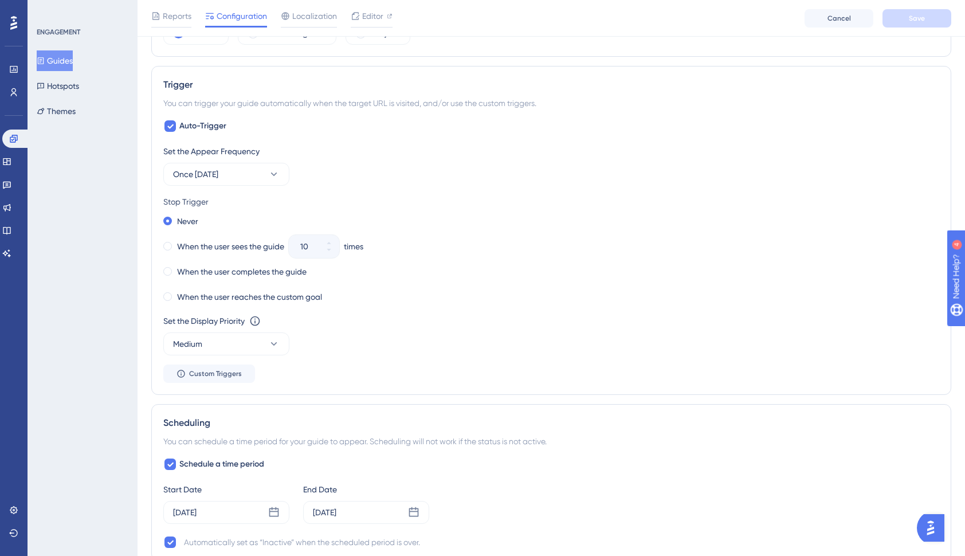
click at [412, 236] on div "Never When the user sees the guide 10 times When the user completes the guide W…" at bounding box center [551, 259] width 776 height 92
click at [239, 301] on label "When the user reaches the custom goal" at bounding box center [249, 297] width 145 height 14
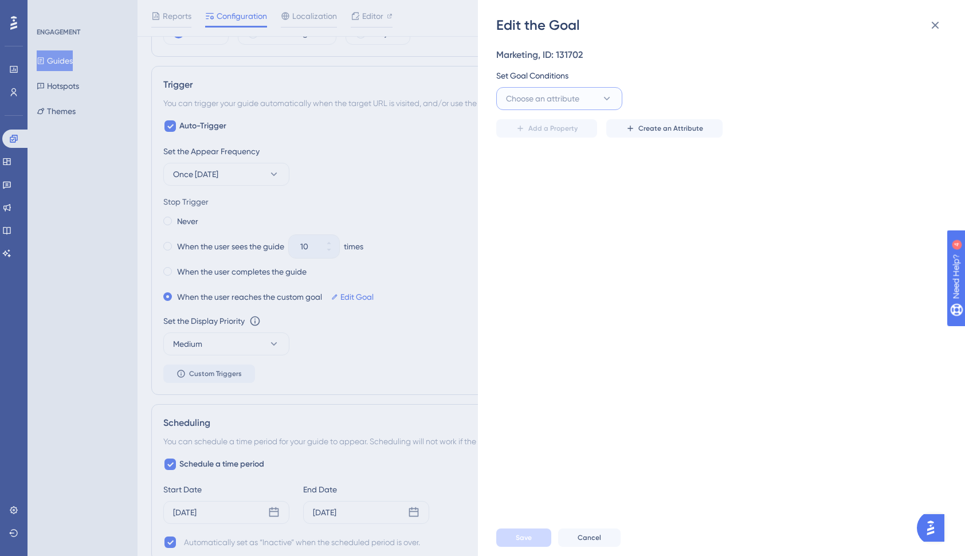
click at [574, 104] on span "Choose an attribute" at bounding box center [542, 99] width 73 height 14
click at [938, 19] on icon at bounding box center [935, 25] width 14 height 14
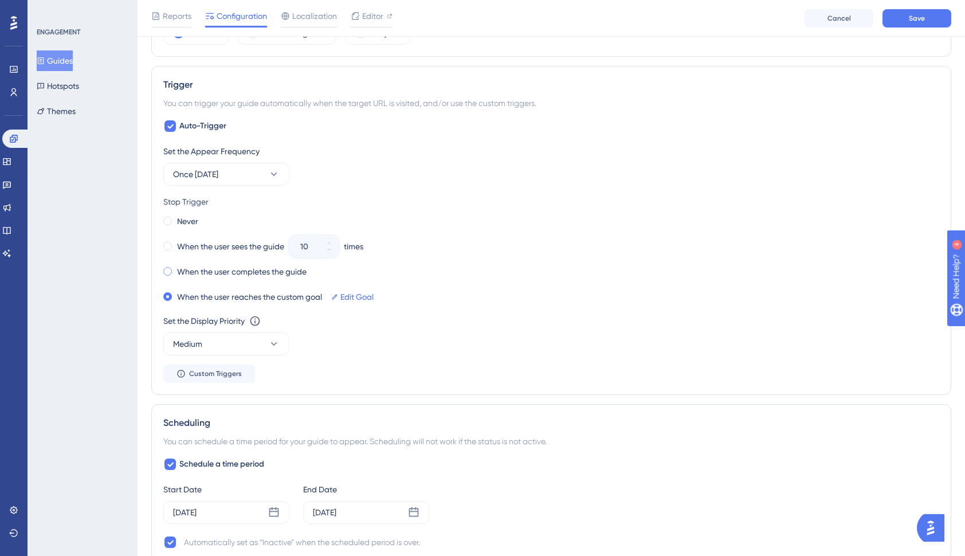
click at [219, 270] on label "When the user completes the guide" at bounding box center [242, 272] width 130 height 14
click at [213, 245] on label "When the user sees the guide" at bounding box center [230, 247] width 107 height 14
click at [330, 251] on icon at bounding box center [329, 249] width 7 height 7
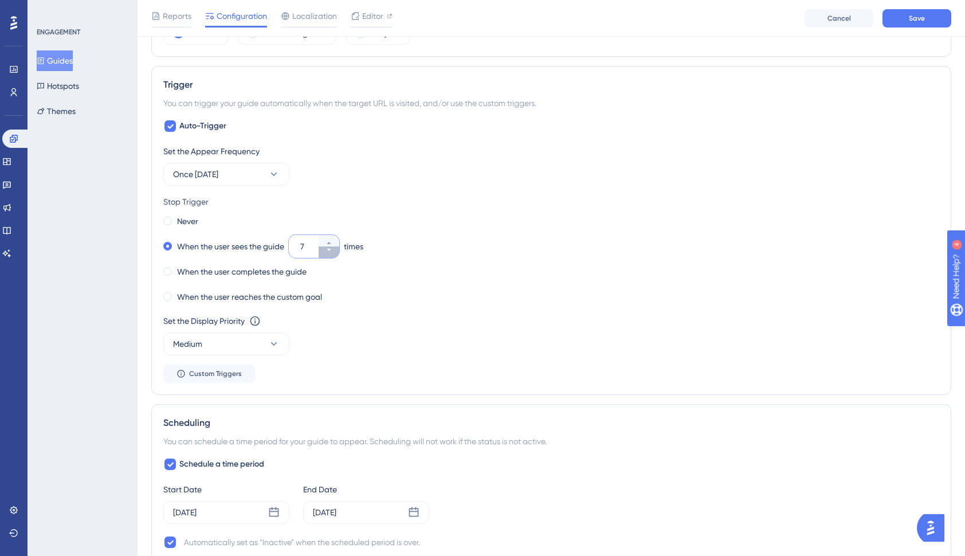
click at [330, 251] on icon at bounding box center [329, 249] width 7 height 7
click at [330, 240] on icon at bounding box center [329, 243] width 7 height 7
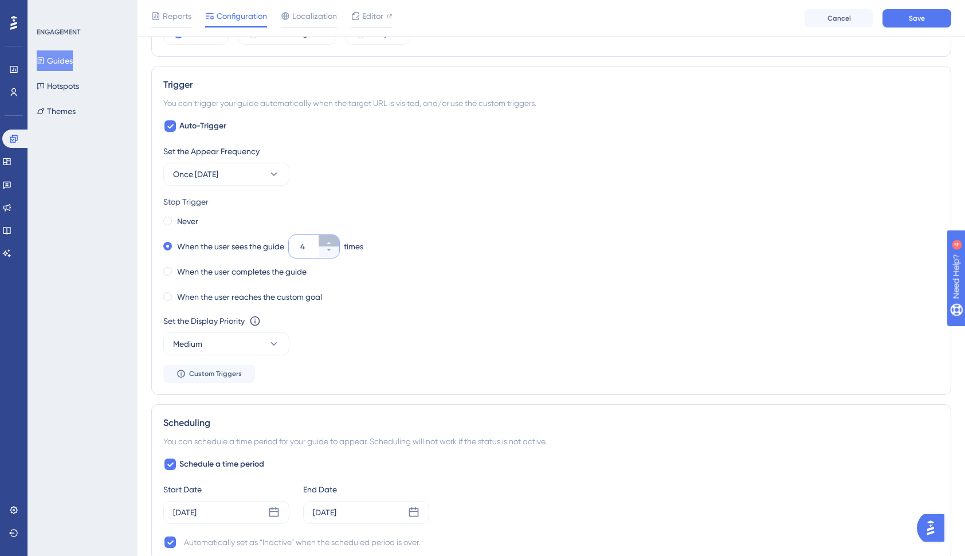
click at [330, 240] on icon at bounding box center [329, 243] width 7 height 7
type input "5"
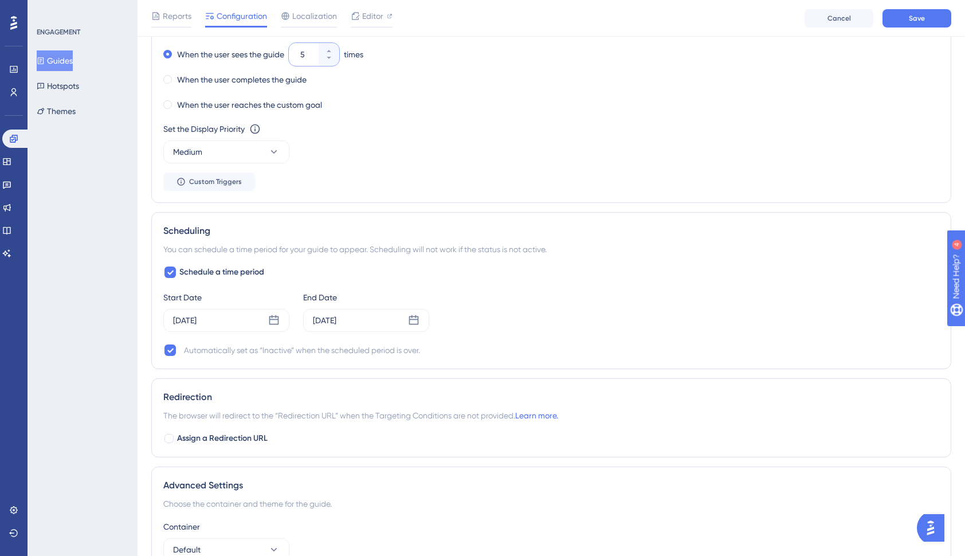
scroll to position [854, 0]
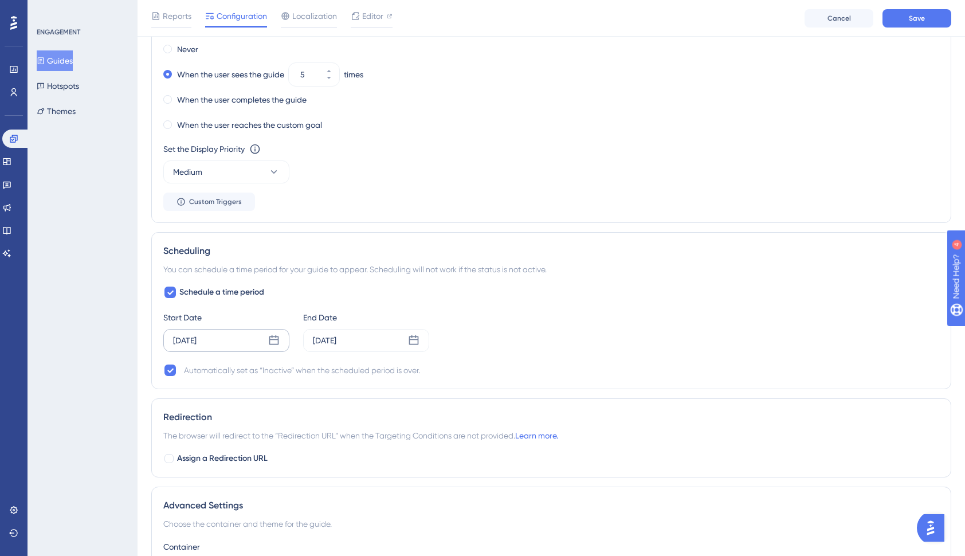
click at [231, 339] on div "[DATE]" at bounding box center [226, 340] width 126 height 23
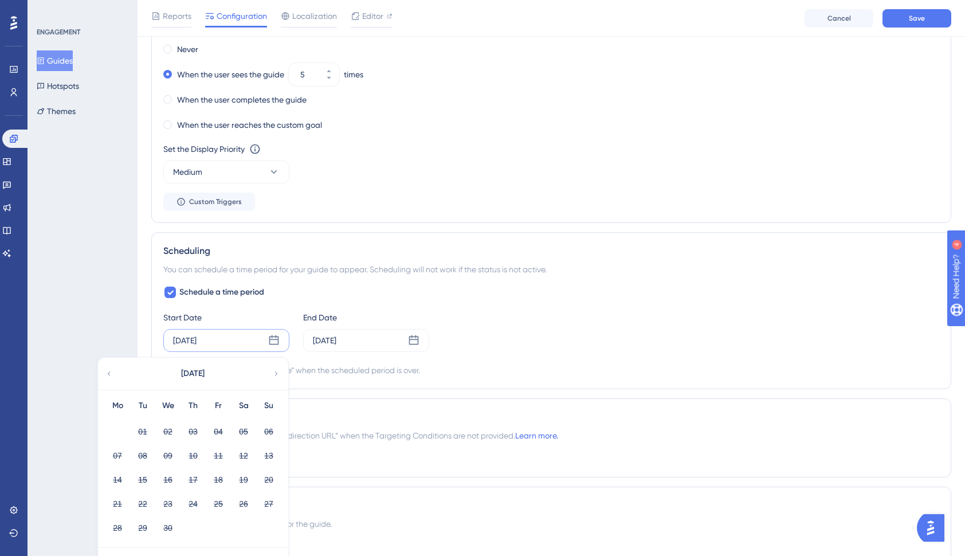
click at [273, 373] on div "[DATE]" at bounding box center [192, 374] width 189 height 32
click at [276, 372] on icon at bounding box center [276, 373] width 3 height 4
click at [276, 372] on icon at bounding box center [276, 373] width 8 height 10
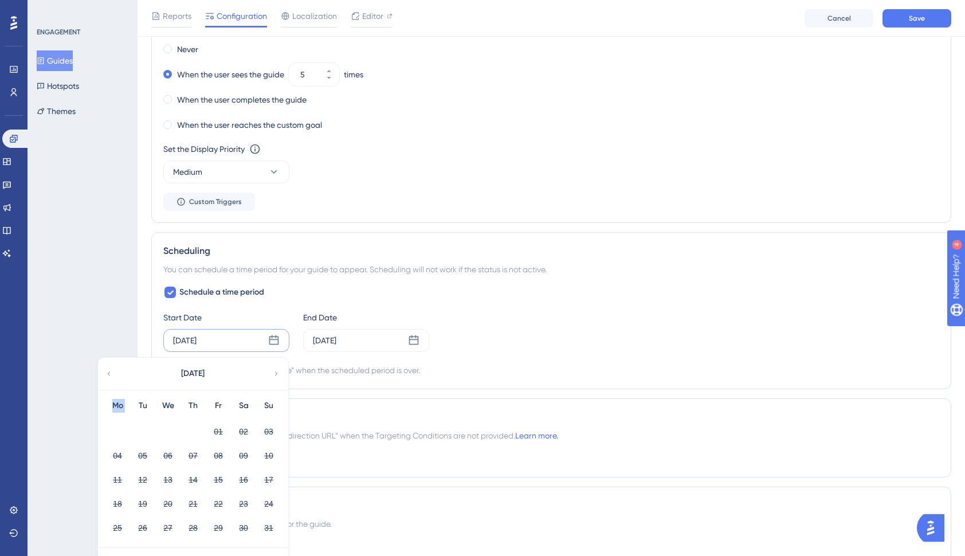
click at [276, 372] on icon at bounding box center [276, 373] width 8 height 10
click at [113, 372] on div "[DATE]" at bounding box center [192, 374] width 189 height 32
click at [461, 361] on div "Schedule a time period Start Date [DATE] [DATE] Mo Tu We Th Fr Sa Su 01 02 03 0…" at bounding box center [551, 331] width 776 height 92
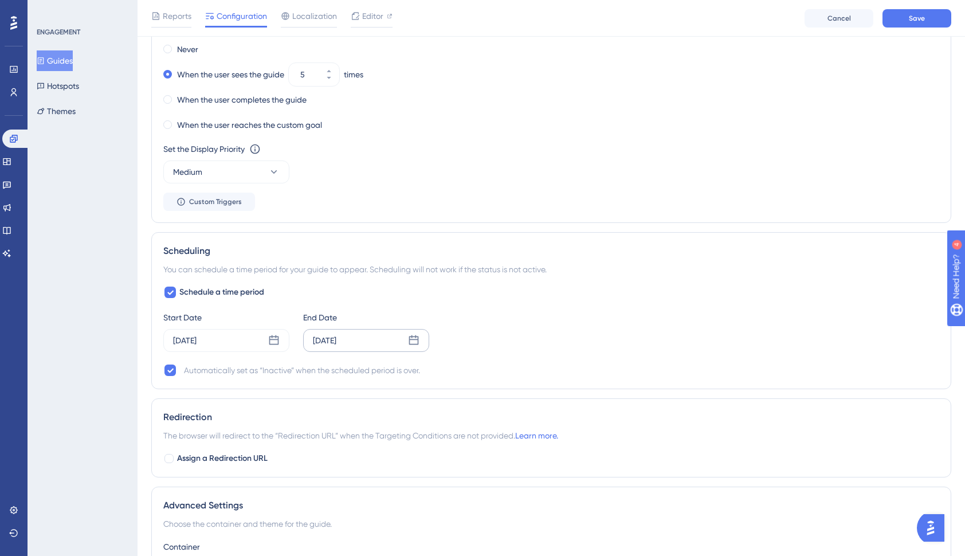
click at [360, 341] on div "[DATE]" at bounding box center [366, 340] width 126 height 23
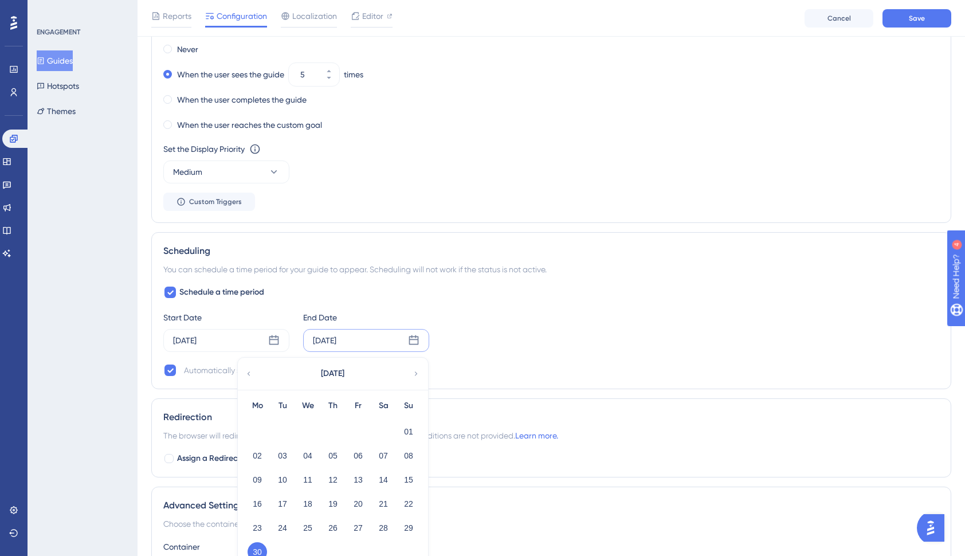
click at [415, 373] on icon at bounding box center [416, 373] width 8 height 10
click at [352, 454] on button "12" at bounding box center [357, 455] width 19 height 19
click at [357, 453] on button "12" at bounding box center [357, 455] width 19 height 19
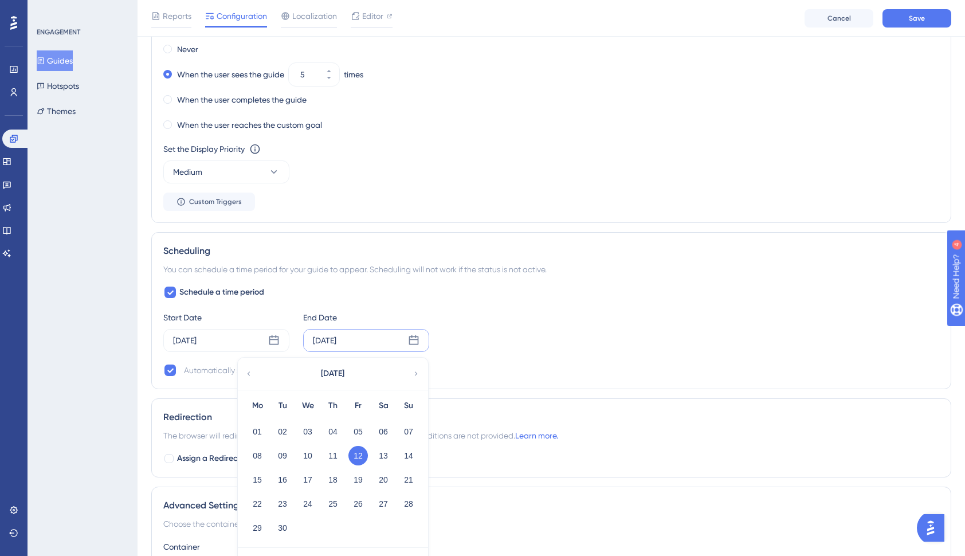
click at [539, 341] on div "Start Date [DATE] End Date [DATE] [DATE] Mo Tu We Th Fr Sa Su 01 02 03 04 05 06…" at bounding box center [551, 331] width 776 height 41
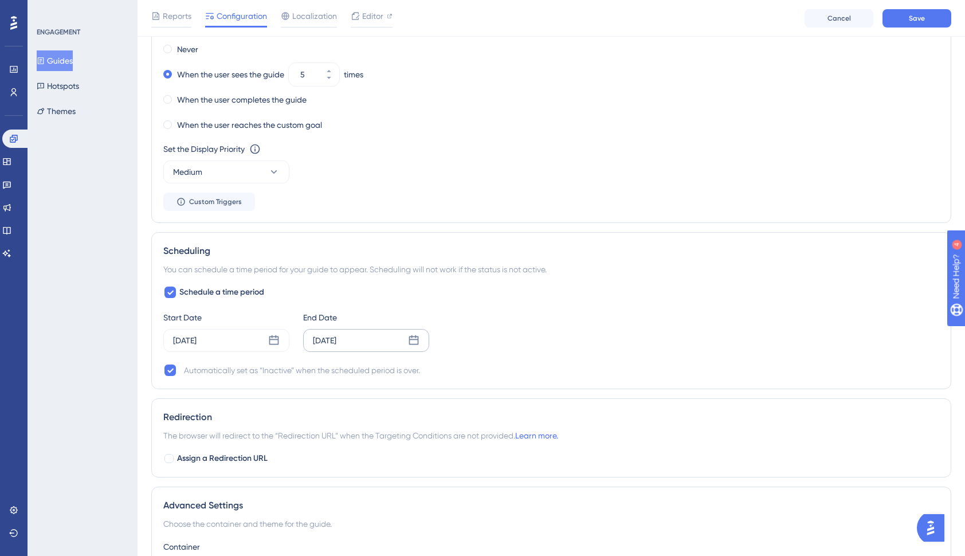
click at [405, 338] on div "[DATE]" at bounding box center [366, 340] width 126 height 23
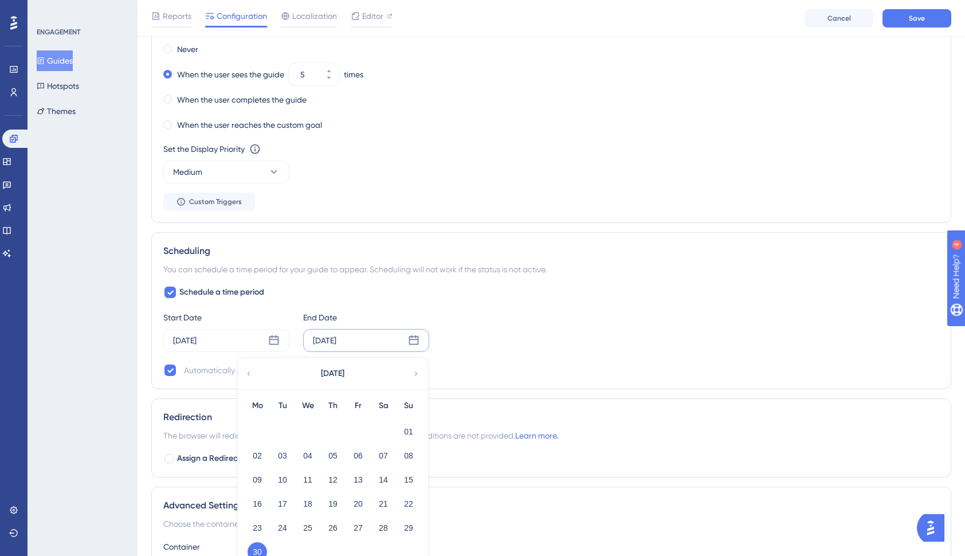
click at [413, 374] on icon at bounding box center [416, 373] width 8 height 10
click at [363, 456] on button "12" at bounding box center [357, 455] width 19 height 19
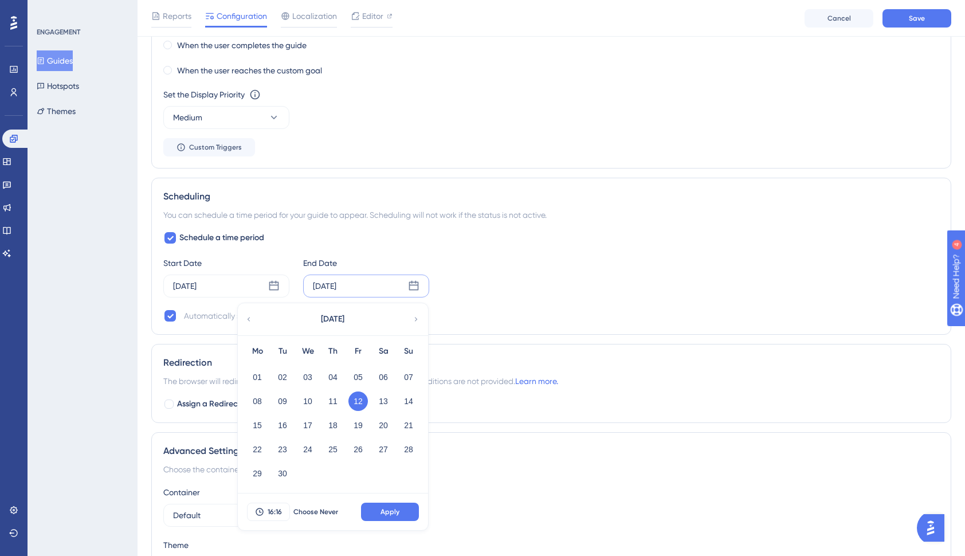
scroll to position [969, 0]
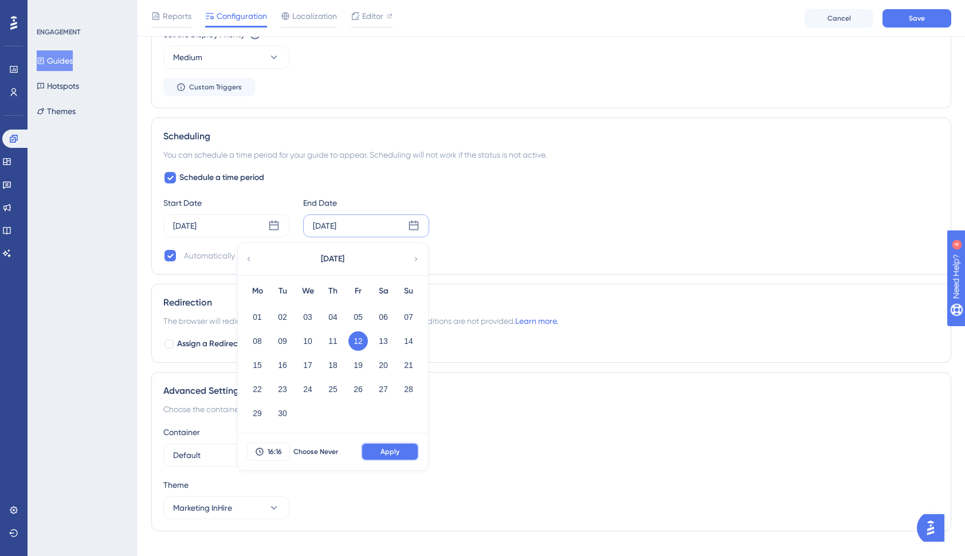
click at [383, 453] on span "Apply" at bounding box center [390, 451] width 19 height 9
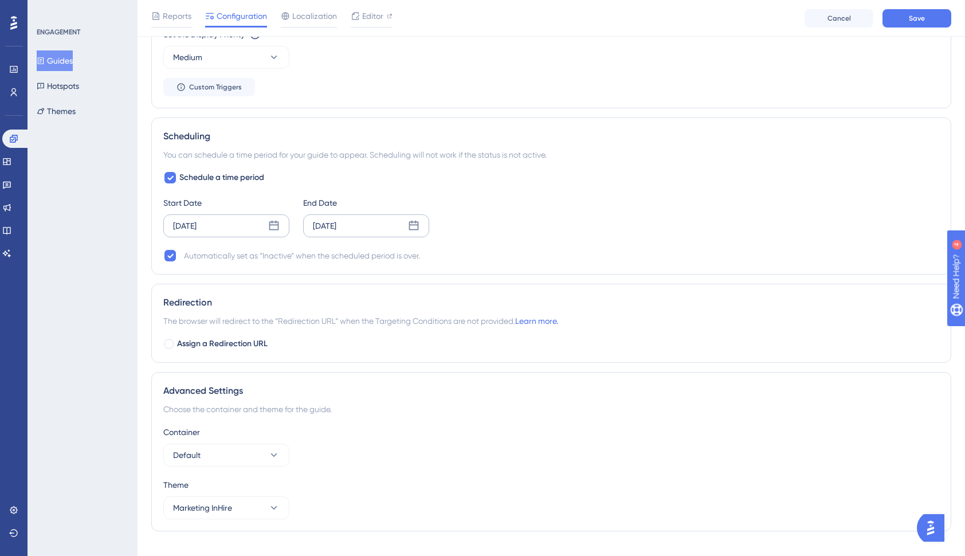
click at [225, 228] on div "[DATE]" at bounding box center [226, 225] width 126 height 23
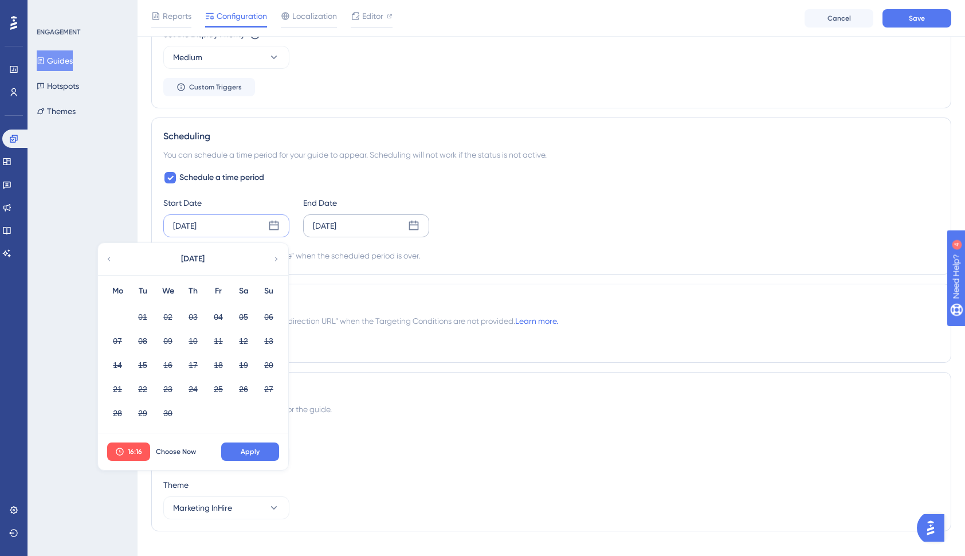
click at [278, 257] on icon at bounding box center [276, 259] width 8 height 10
click at [278, 258] on icon at bounding box center [276, 259] width 8 height 10
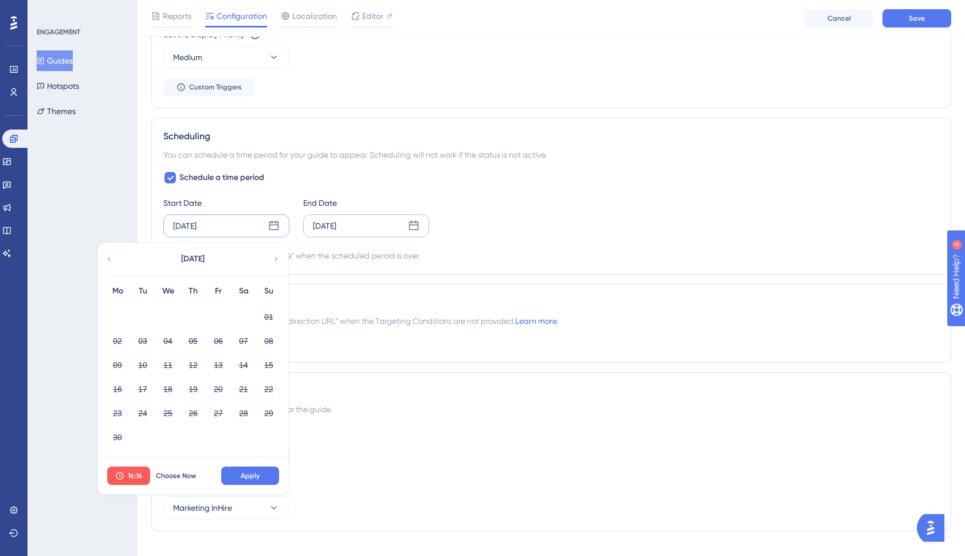
click at [278, 258] on icon at bounding box center [276, 259] width 8 height 10
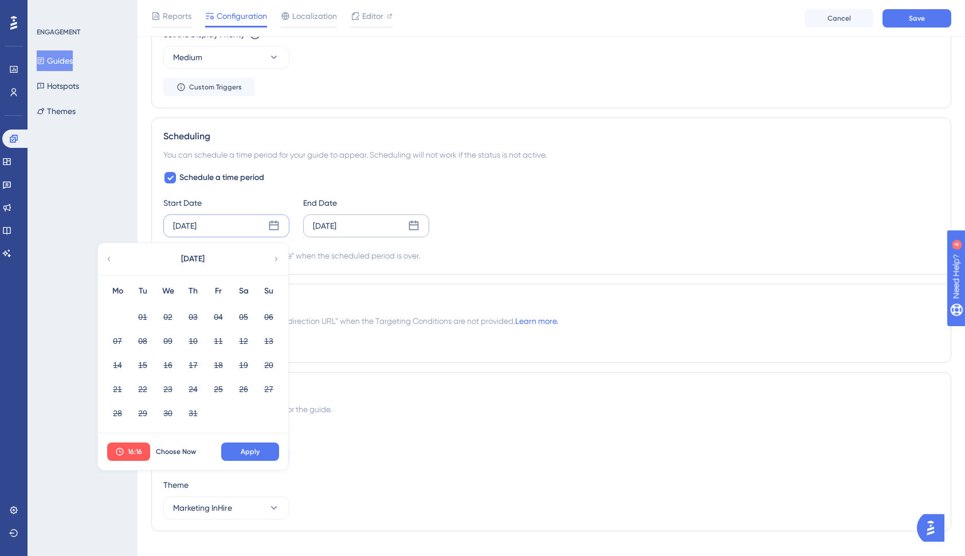
click at [278, 258] on icon at bounding box center [276, 259] width 8 height 10
click at [117, 318] on button "01" at bounding box center [117, 316] width 19 height 19
click at [258, 450] on span "Apply" at bounding box center [250, 451] width 19 height 9
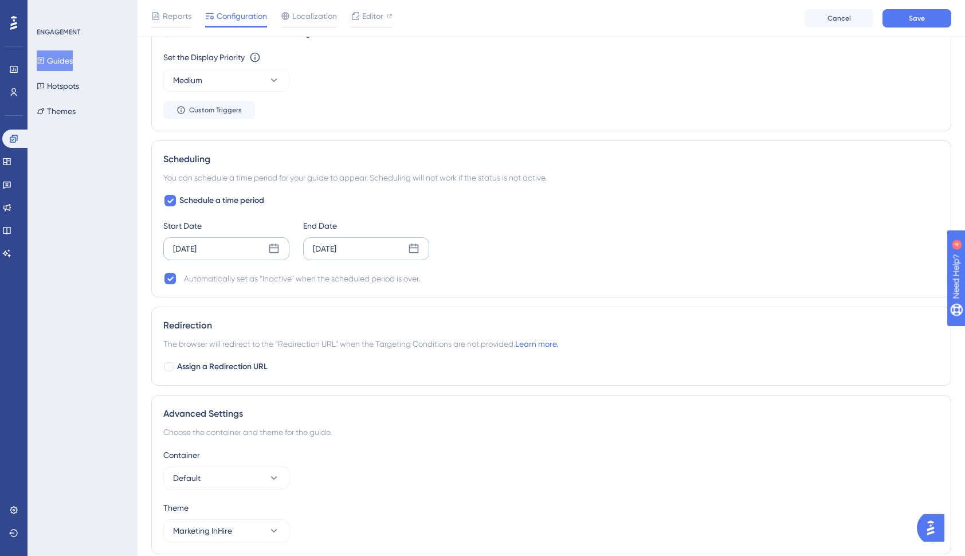
scroll to position [990, 0]
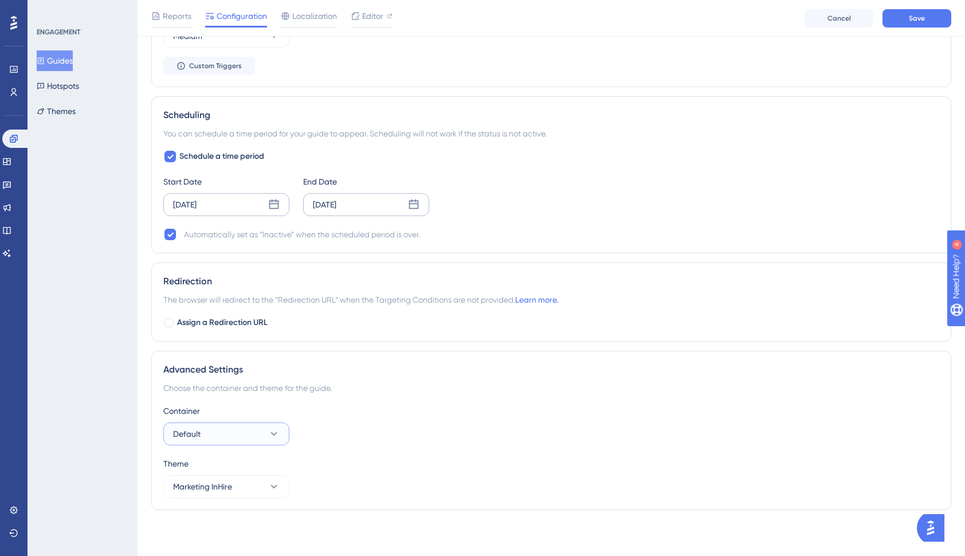
click at [275, 434] on icon at bounding box center [274, 433] width 6 height 3
click at [383, 432] on div "Container Default Default Default" at bounding box center [551, 424] width 776 height 41
click at [273, 491] on icon at bounding box center [273, 486] width 11 height 11
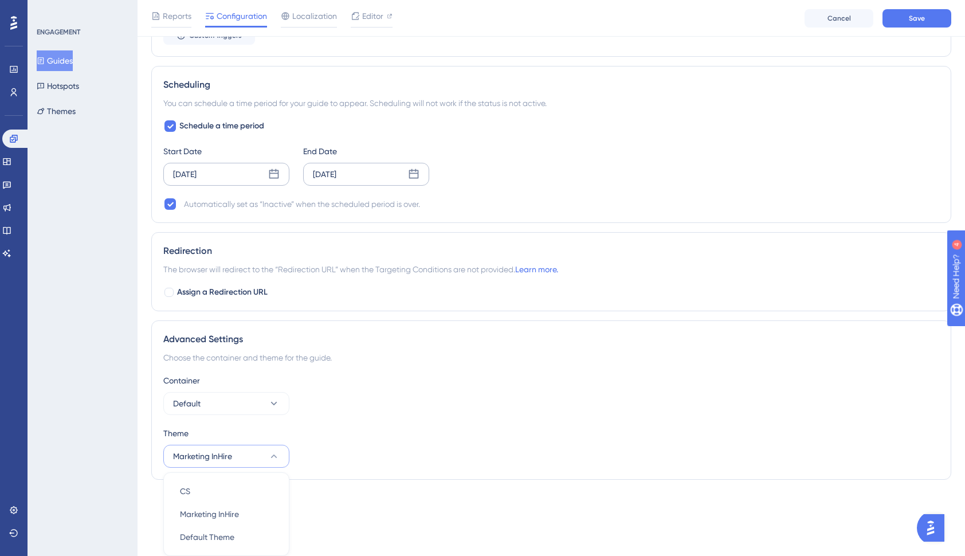
click at [417, 454] on div "Theme Marketing InHire CS CS Marketing InHire Marketing InHire Default Theme De…" at bounding box center [551, 446] width 776 height 41
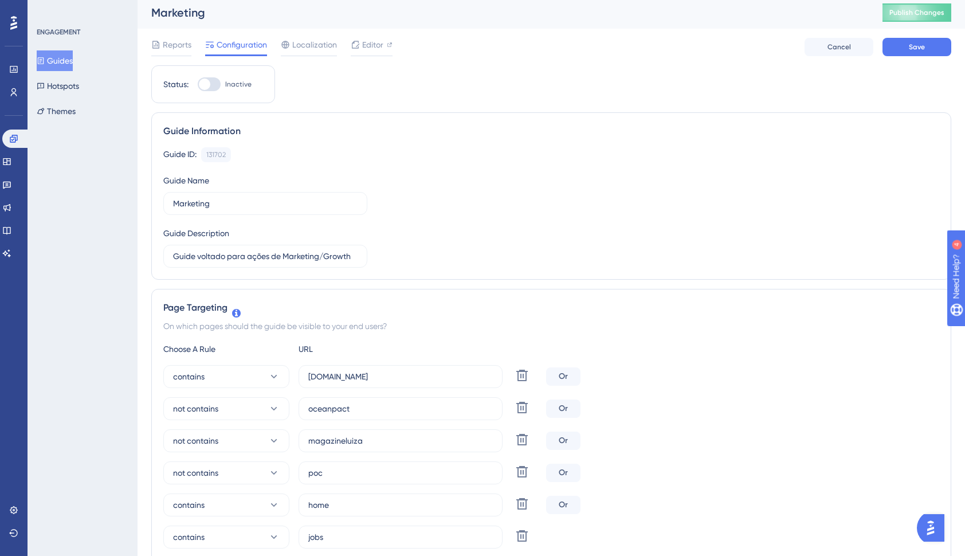
scroll to position [0, 0]
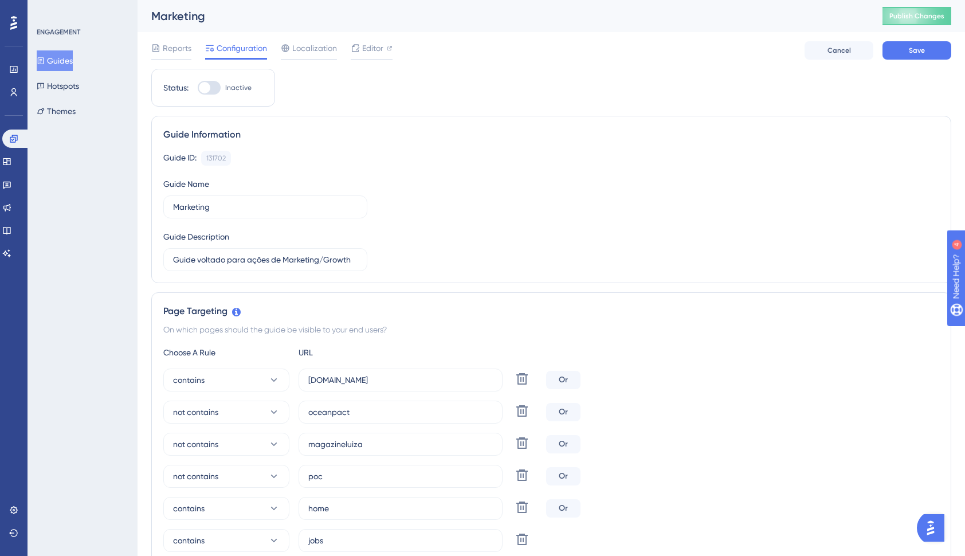
click at [212, 91] on div at bounding box center [209, 88] width 23 height 14
click at [198, 88] on input "Inactive" at bounding box center [197, 88] width 1 height 1
checkbox input "true"
click at [182, 50] on span "Reports" at bounding box center [177, 48] width 29 height 14
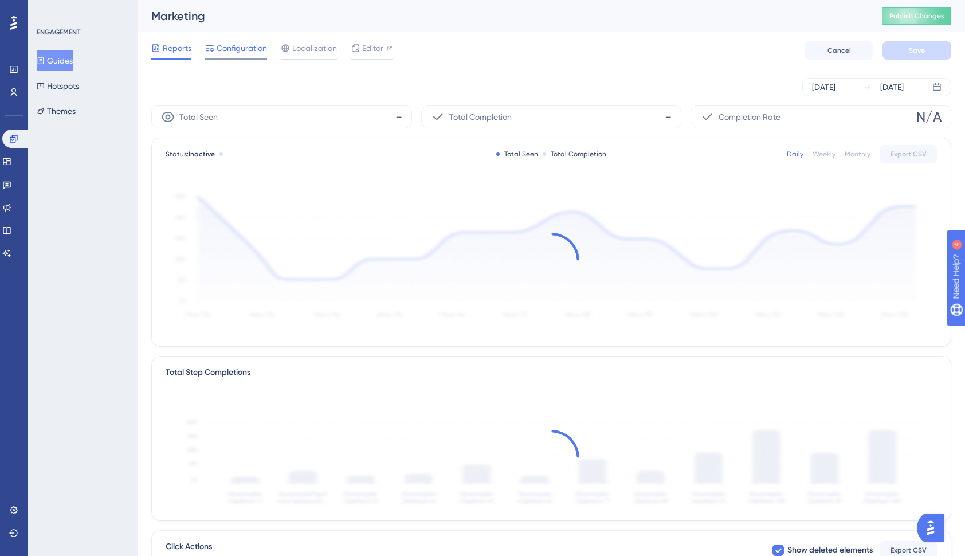
click at [245, 45] on span "Configuration" at bounding box center [242, 48] width 50 height 14
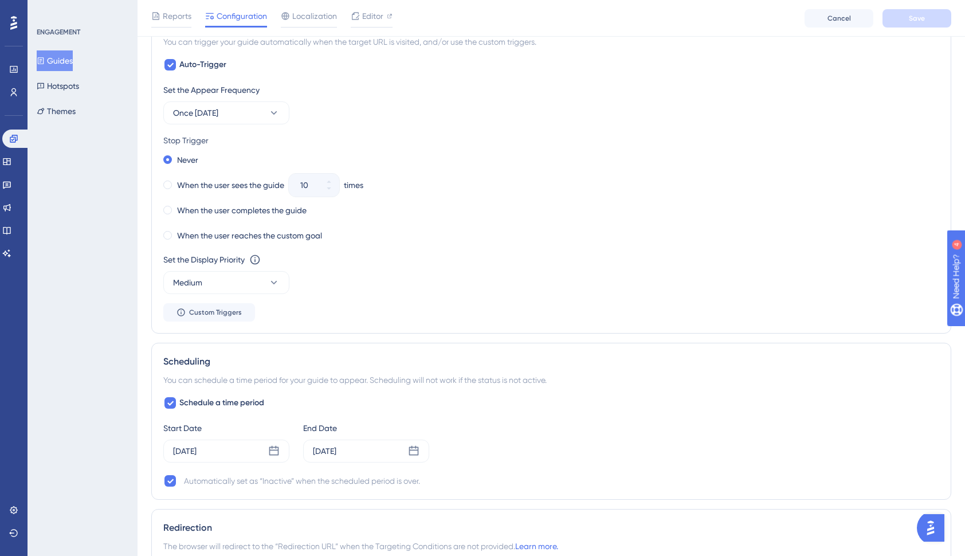
scroll to position [688, 0]
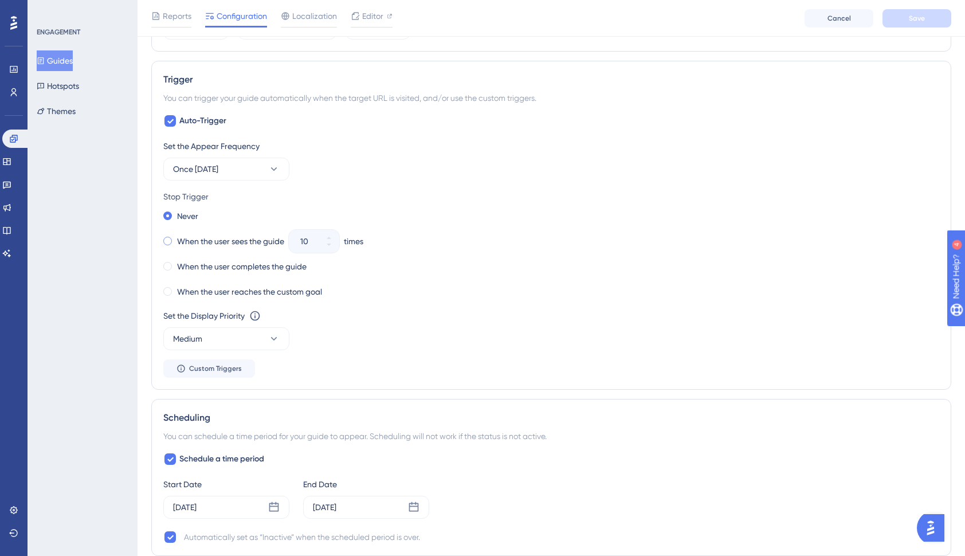
click at [202, 246] on label "When the user sees the guide" at bounding box center [230, 241] width 107 height 14
click at [332, 242] on icon at bounding box center [329, 244] width 7 height 7
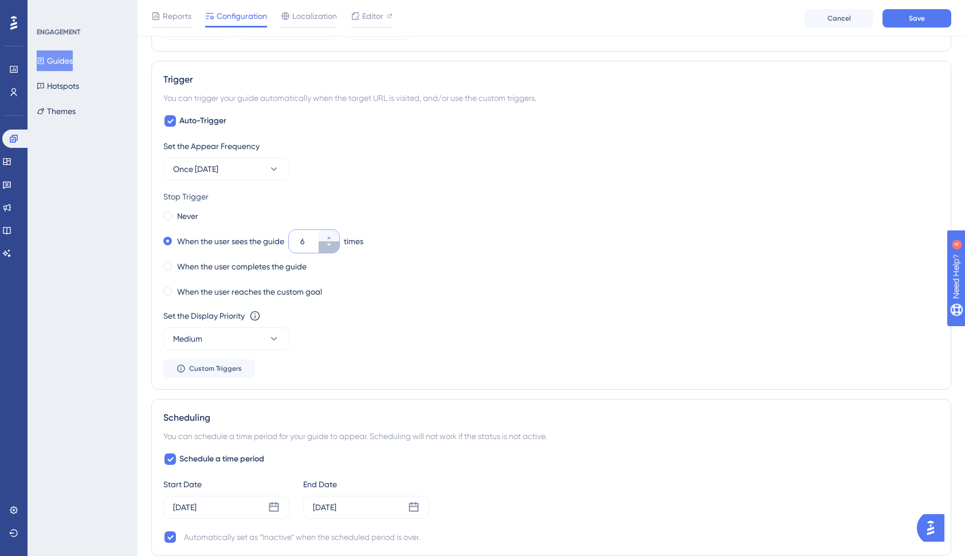
click at [332, 242] on icon at bounding box center [329, 244] width 7 height 7
type input "5"
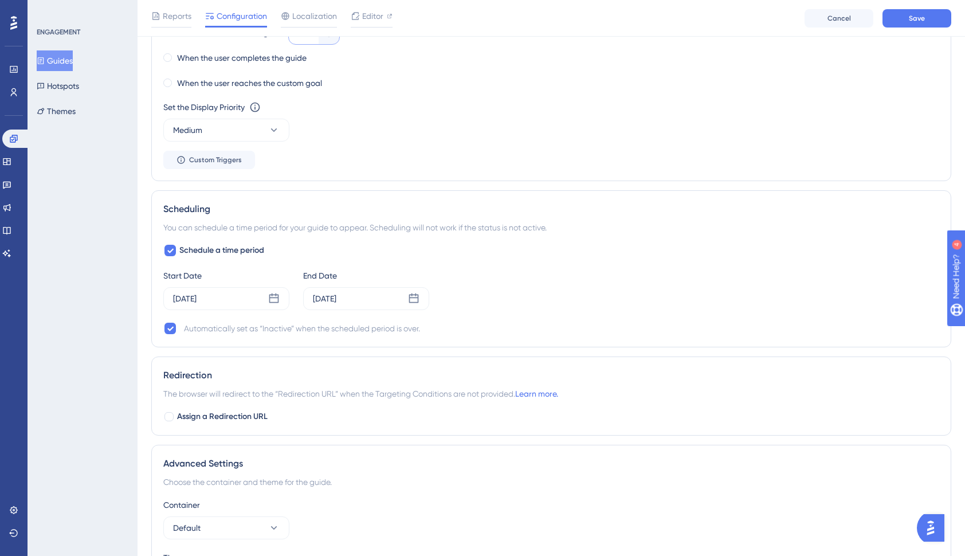
scroll to position [917, 0]
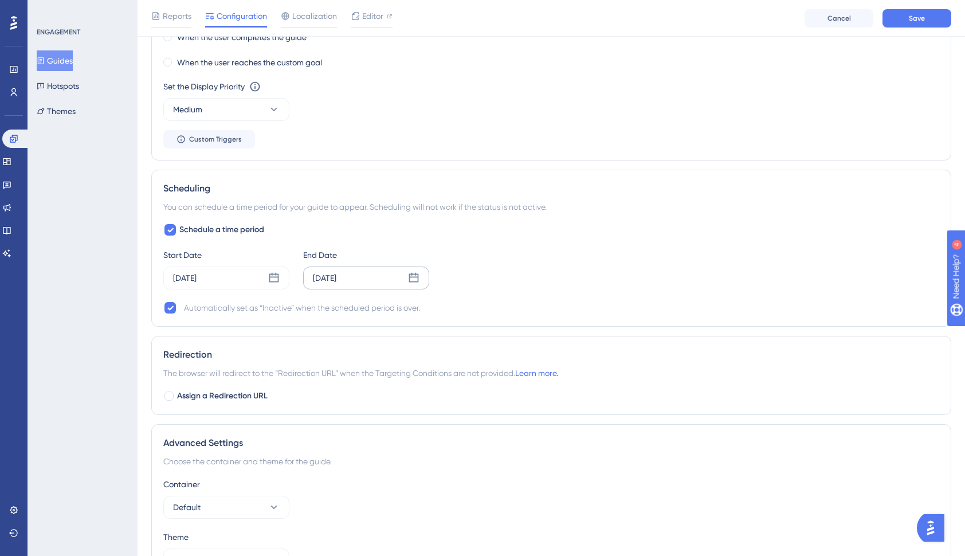
click at [379, 275] on div "[DATE]" at bounding box center [366, 277] width 126 height 23
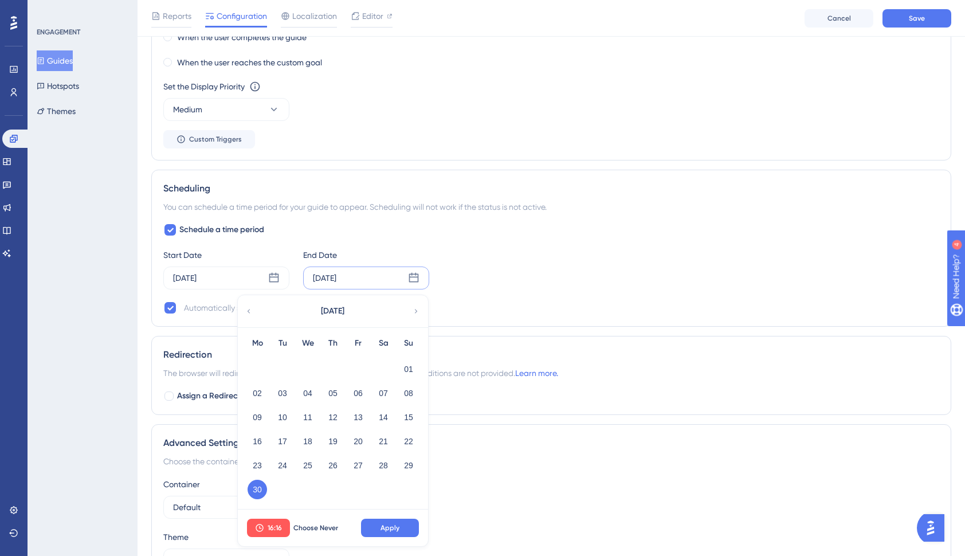
click at [418, 309] on icon at bounding box center [416, 311] width 8 height 10
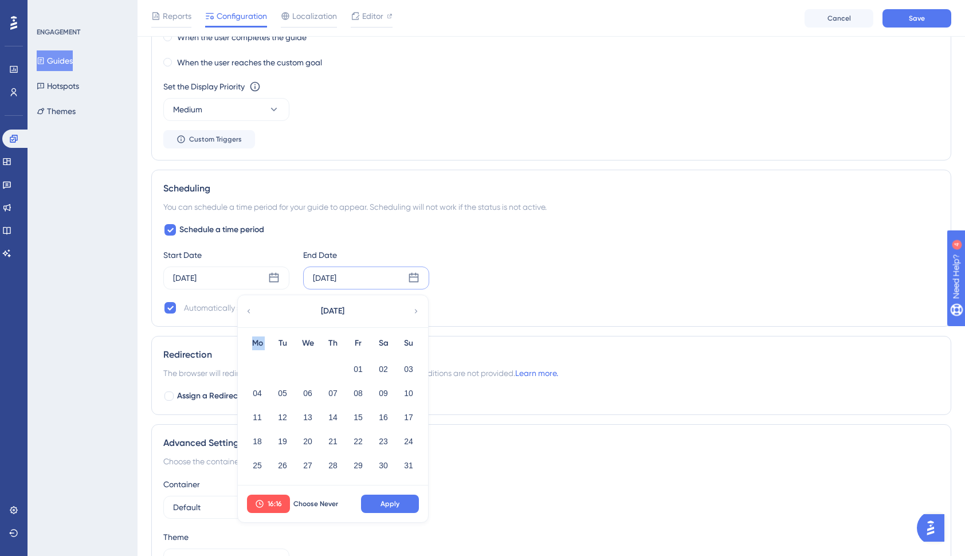
click at [418, 309] on icon at bounding box center [416, 311] width 8 height 10
click at [359, 394] on button "12" at bounding box center [357, 392] width 19 height 19
click at [383, 505] on span "Apply" at bounding box center [390, 503] width 19 height 9
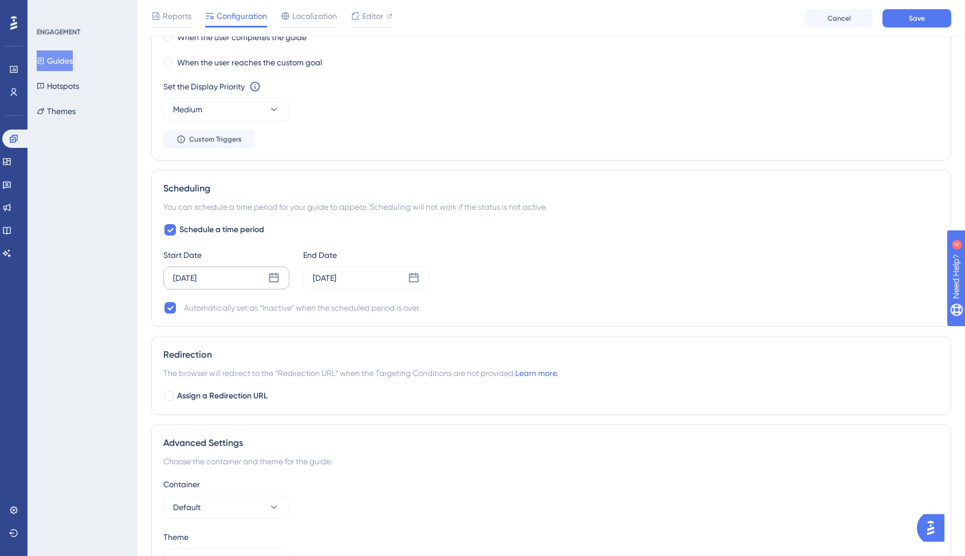
click at [221, 272] on div "[DATE]" at bounding box center [226, 277] width 126 height 23
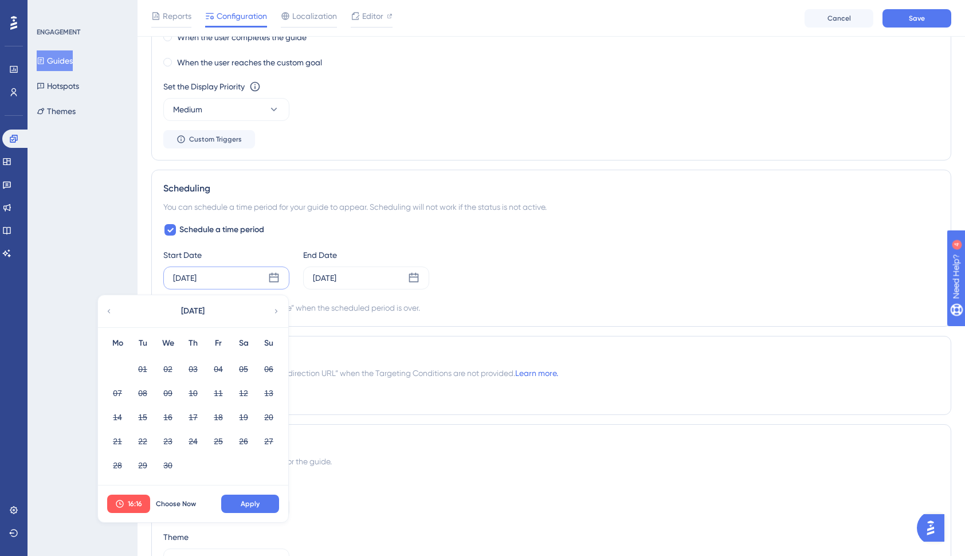
click at [274, 313] on icon at bounding box center [276, 311] width 8 height 10
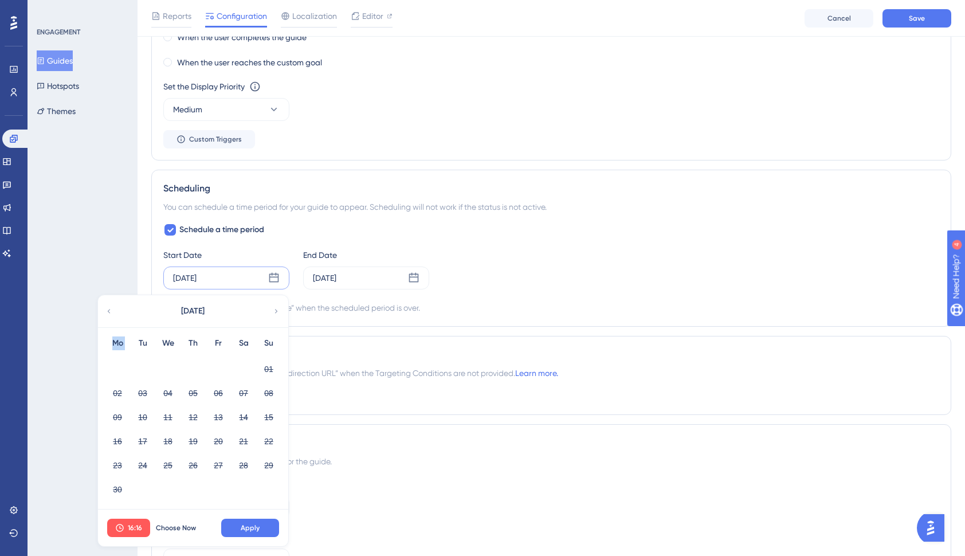
click at [274, 313] on icon at bounding box center [276, 311] width 8 height 10
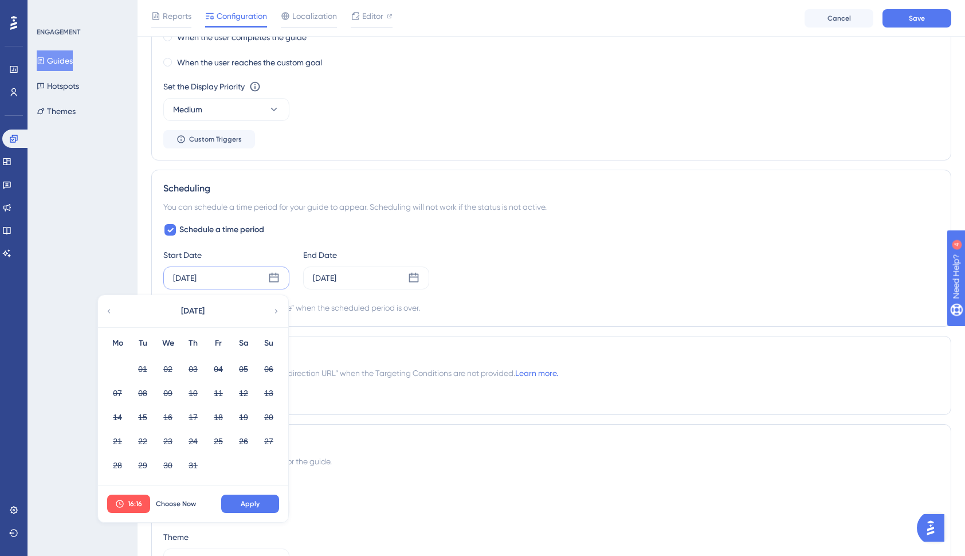
click at [277, 303] on div "[DATE]" at bounding box center [192, 311] width 189 height 32
click at [276, 306] on div "[DATE]" at bounding box center [192, 311] width 189 height 32
click at [276, 307] on icon at bounding box center [276, 311] width 8 height 10
click at [277, 310] on icon at bounding box center [276, 311] width 8 height 10
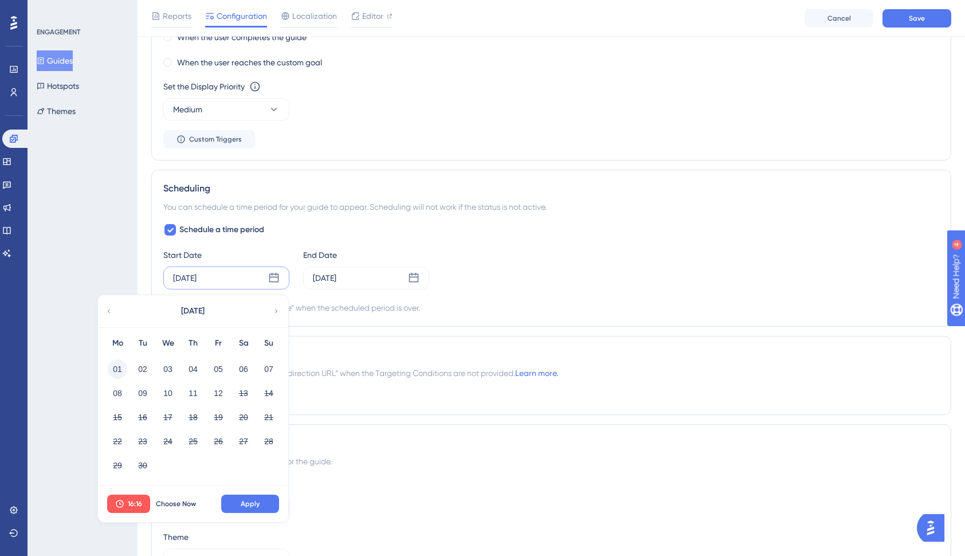
click at [109, 371] on button "01" at bounding box center [117, 368] width 19 height 19
click at [236, 503] on button "Apply" at bounding box center [250, 504] width 58 height 18
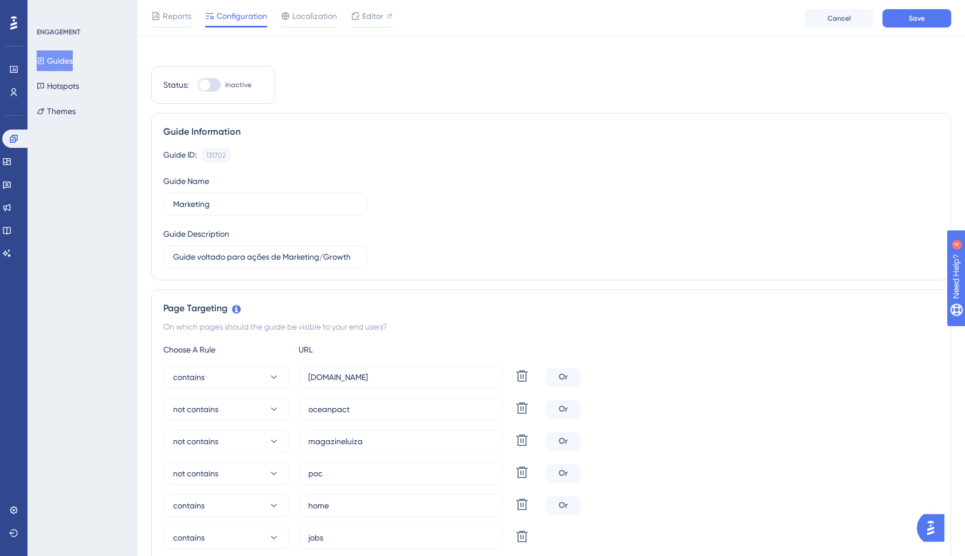
scroll to position [0, 0]
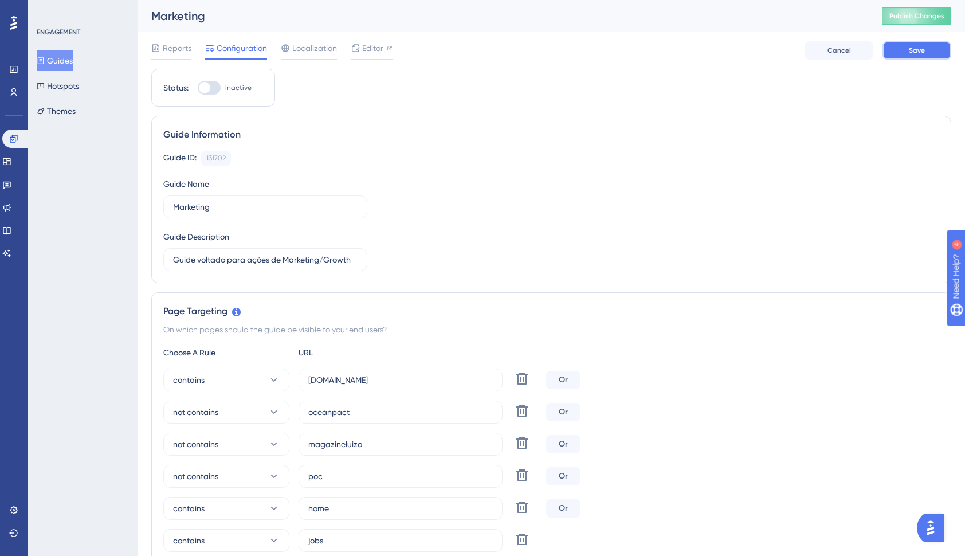
click at [907, 45] on button "Save" at bounding box center [917, 50] width 69 height 18
click at [201, 96] on div "Status: Inactive" at bounding box center [213, 88] width 124 height 38
click at [218, 88] on div at bounding box center [209, 88] width 23 height 14
click at [198, 88] on input "Inactive" at bounding box center [197, 88] width 1 height 1
checkbox input "true"
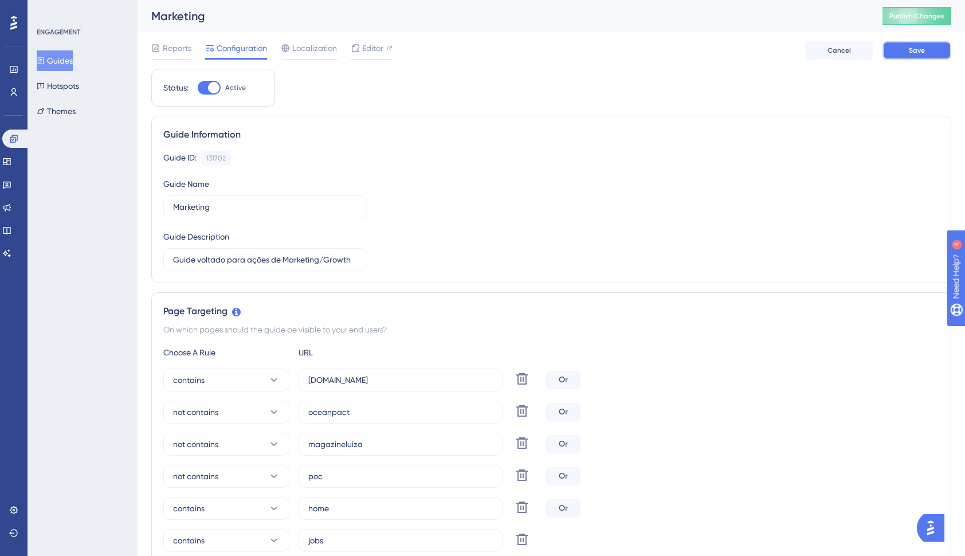
click at [919, 50] on span "Save" at bounding box center [917, 50] width 16 height 9
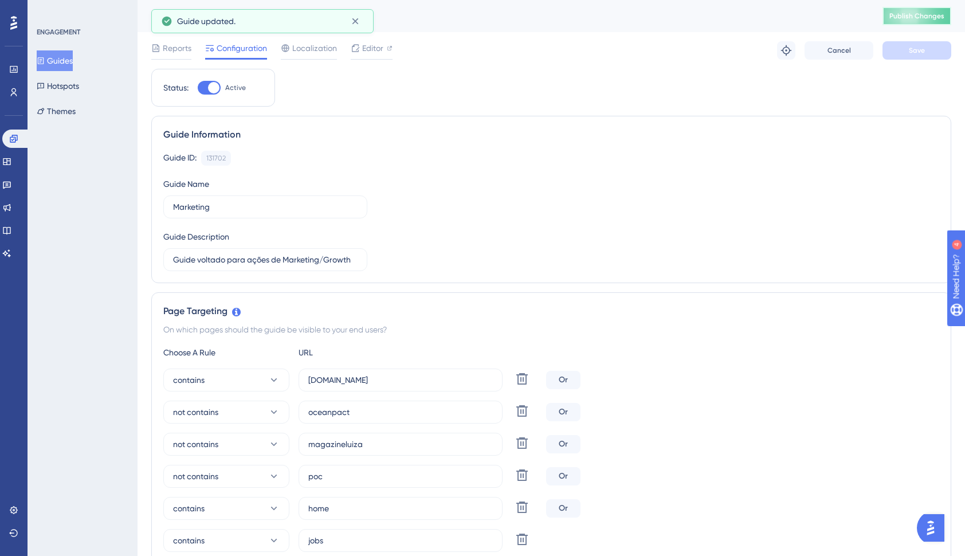
click at [922, 15] on span "Publish Changes" at bounding box center [916, 15] width 55 height 9
